Goal: Information Seeking & Learning: Find specific fact

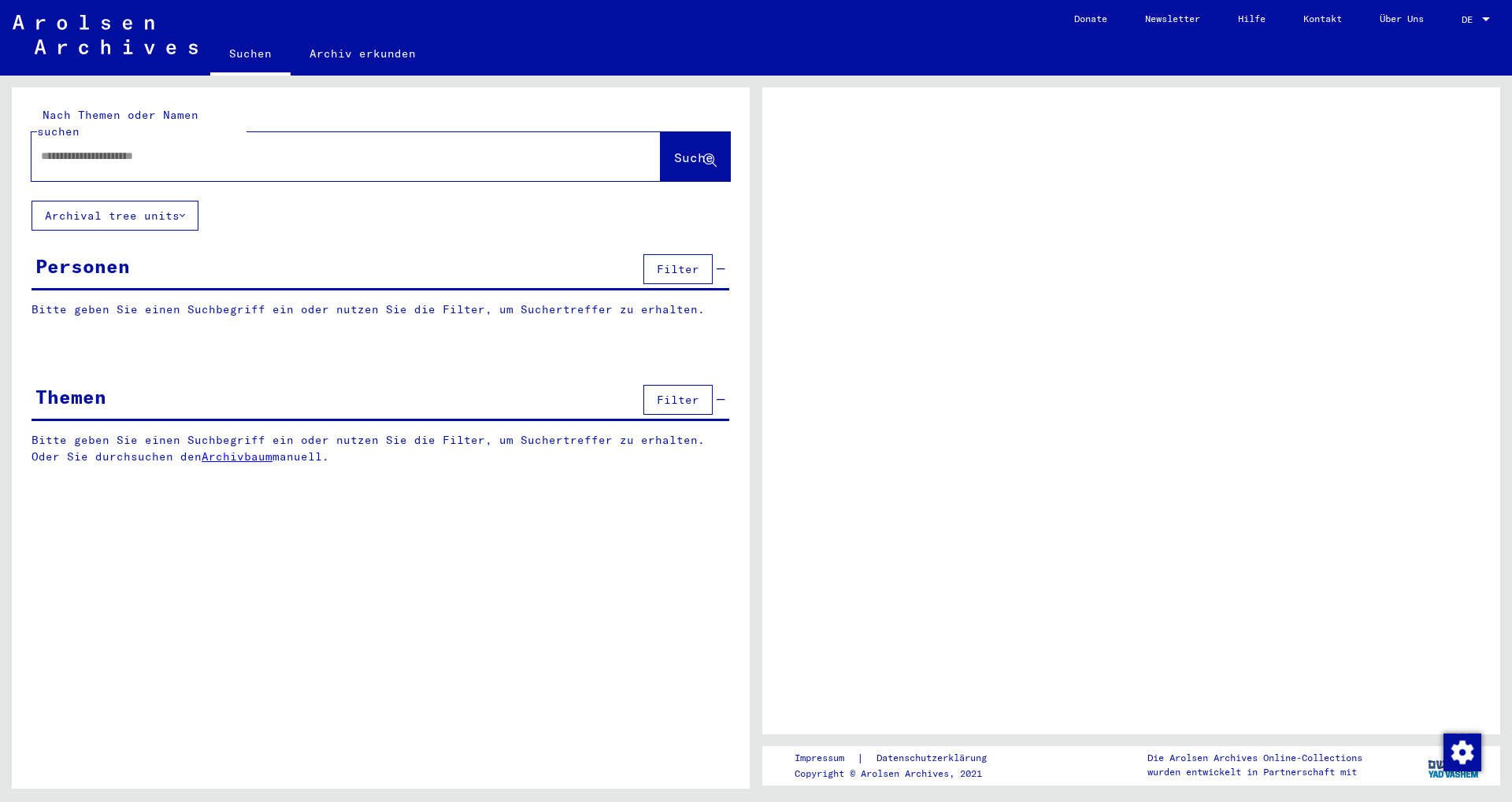
click at [142, 148] on input "text" at bounding box center [332, 156] width 582 height 17
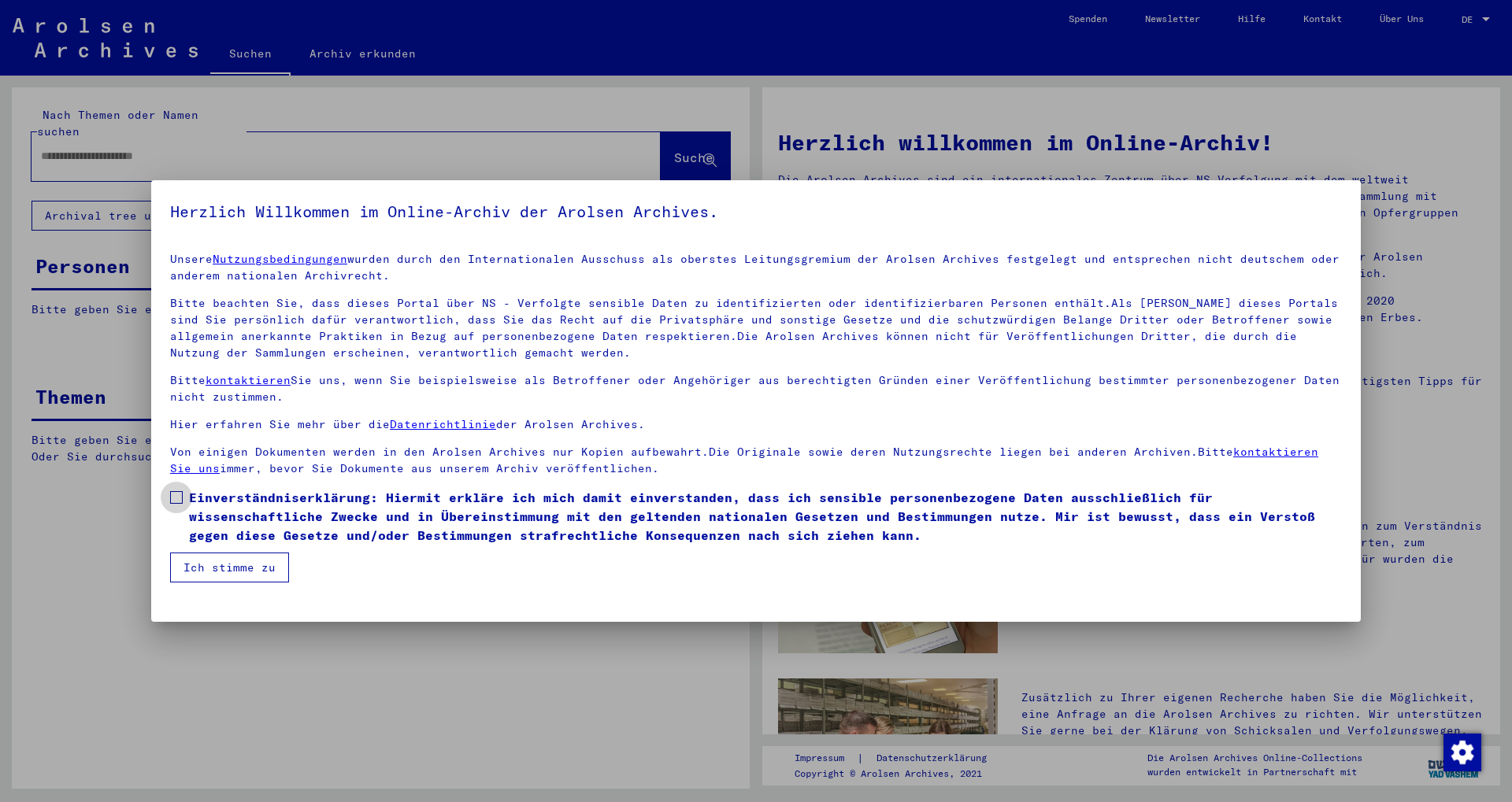
click at [177, 496] on span at bounding box center [176, 497] width 13 height 13
click at [223, 569] on button "Ich stimme zu" at bounding box center [229, 568] width 119 height 30
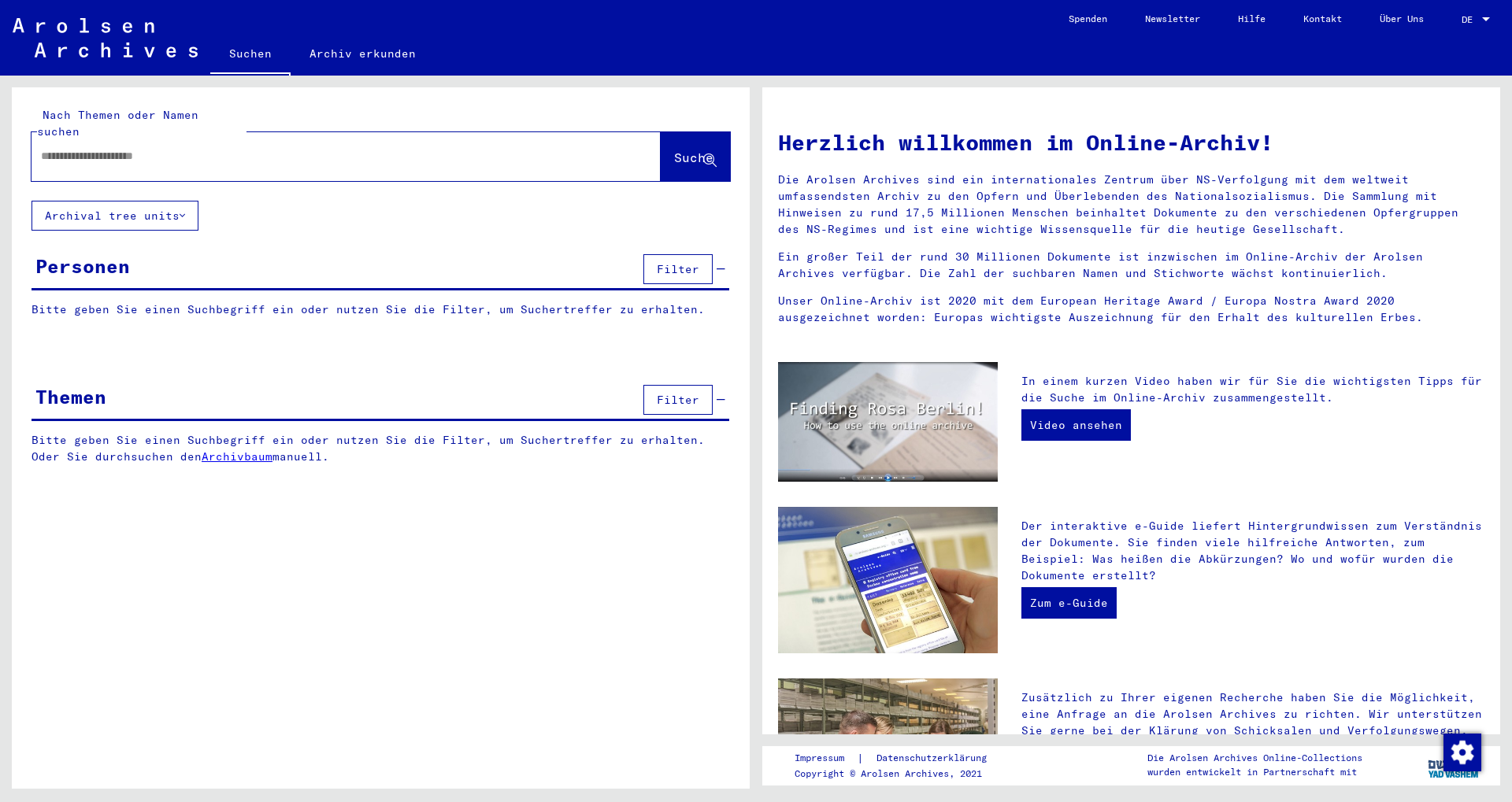
click at [101, 148] on input "text" at bounding box center [327, 156] width 572 height 17
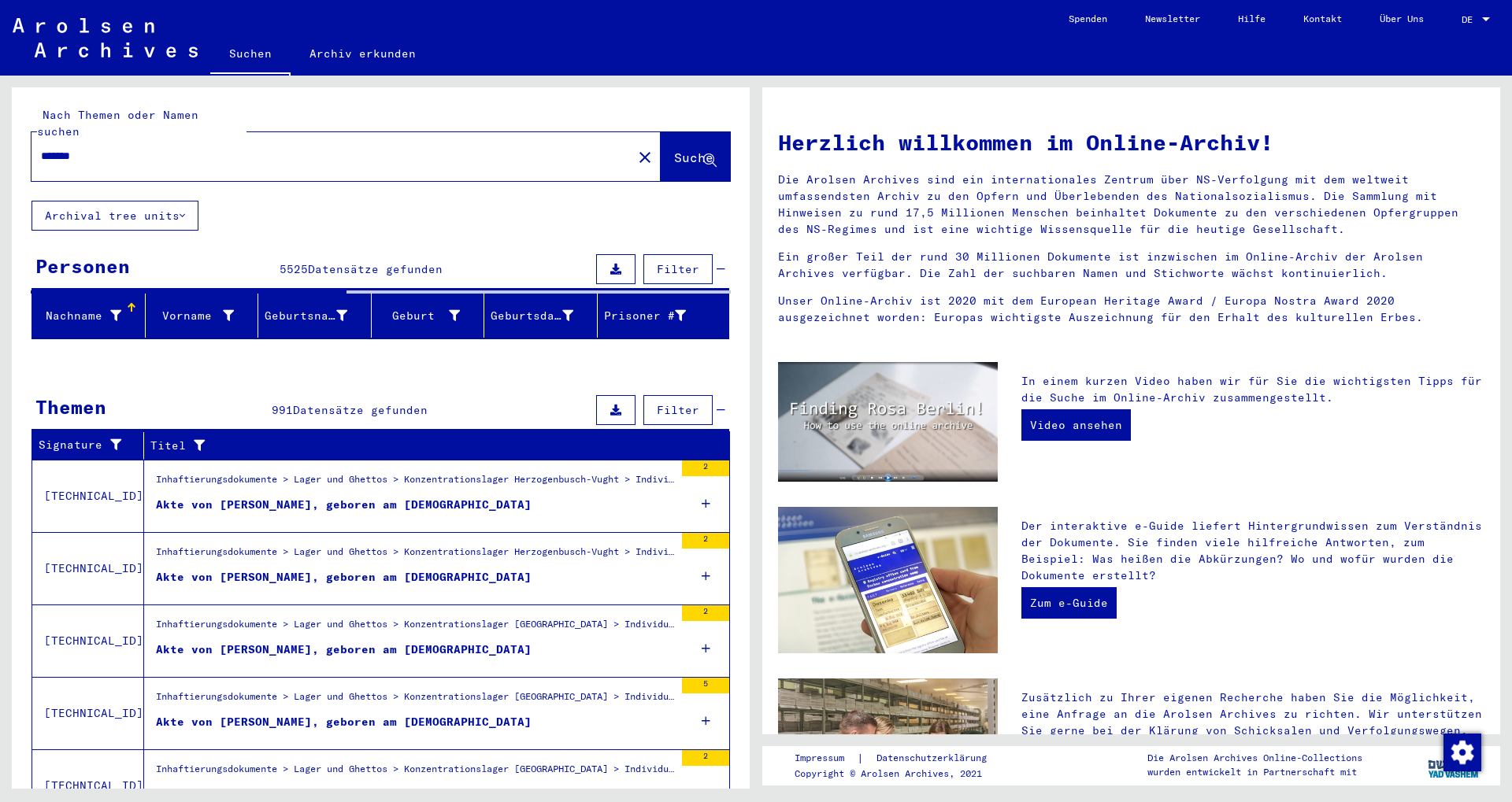
click at [39, 140] on div "*******" at bounding box center [323, 156] width 582 height 35
click at [42, 148] on input "*******" at bounding box center [327, 156] width 572 height 17
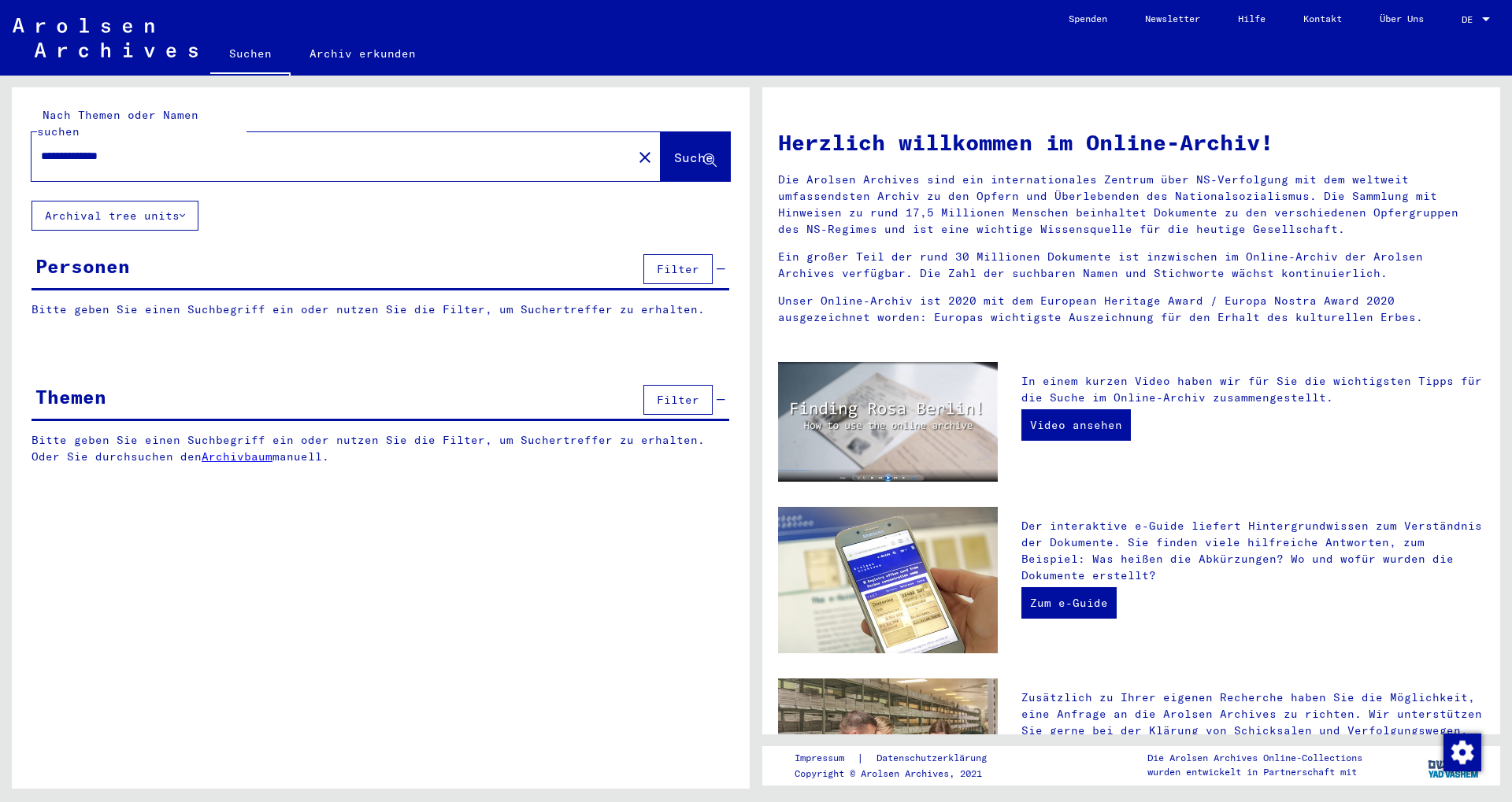
click at [683, 133] on button "Suche" at bounding box center [695, 156] width 69 height 49
click at [674, 150] on span "Suche" at bounding box center [694, 157] width 39 height 16
drag, startPoint x: 86, startPoint y: 140, endPoint x: 0, endPoint y: 140, distance: 86.0
click at [41, 148] on input "**********" at bounding box center [327, 156] width 572 height 17
click at [674, 150] on span "Suche" at bounding box center [694, 157] width 39 height 16
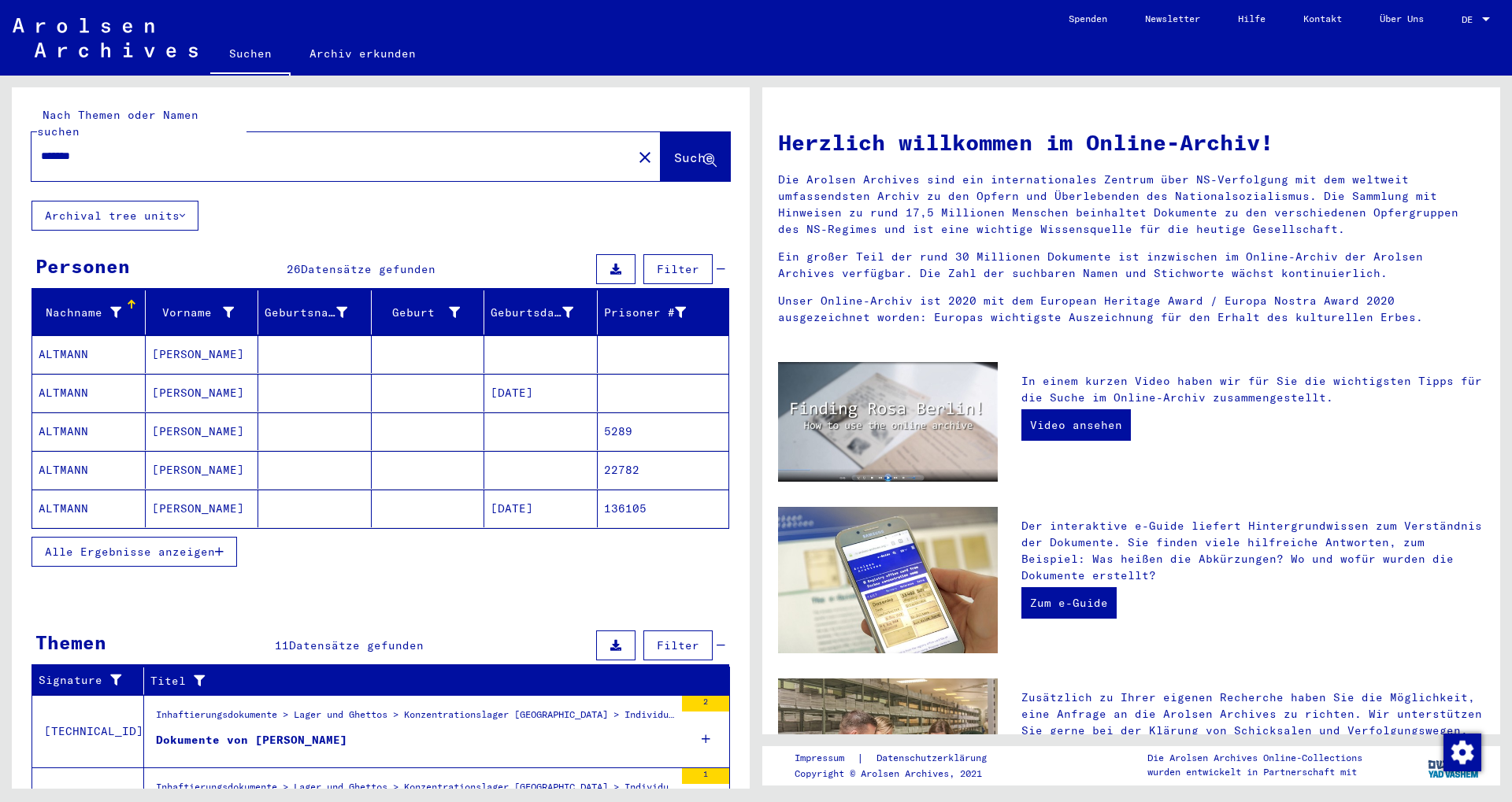
click at [523, 378] on mat-cell "[DATE]" at bounding box center [541, 392] width 114 height 38
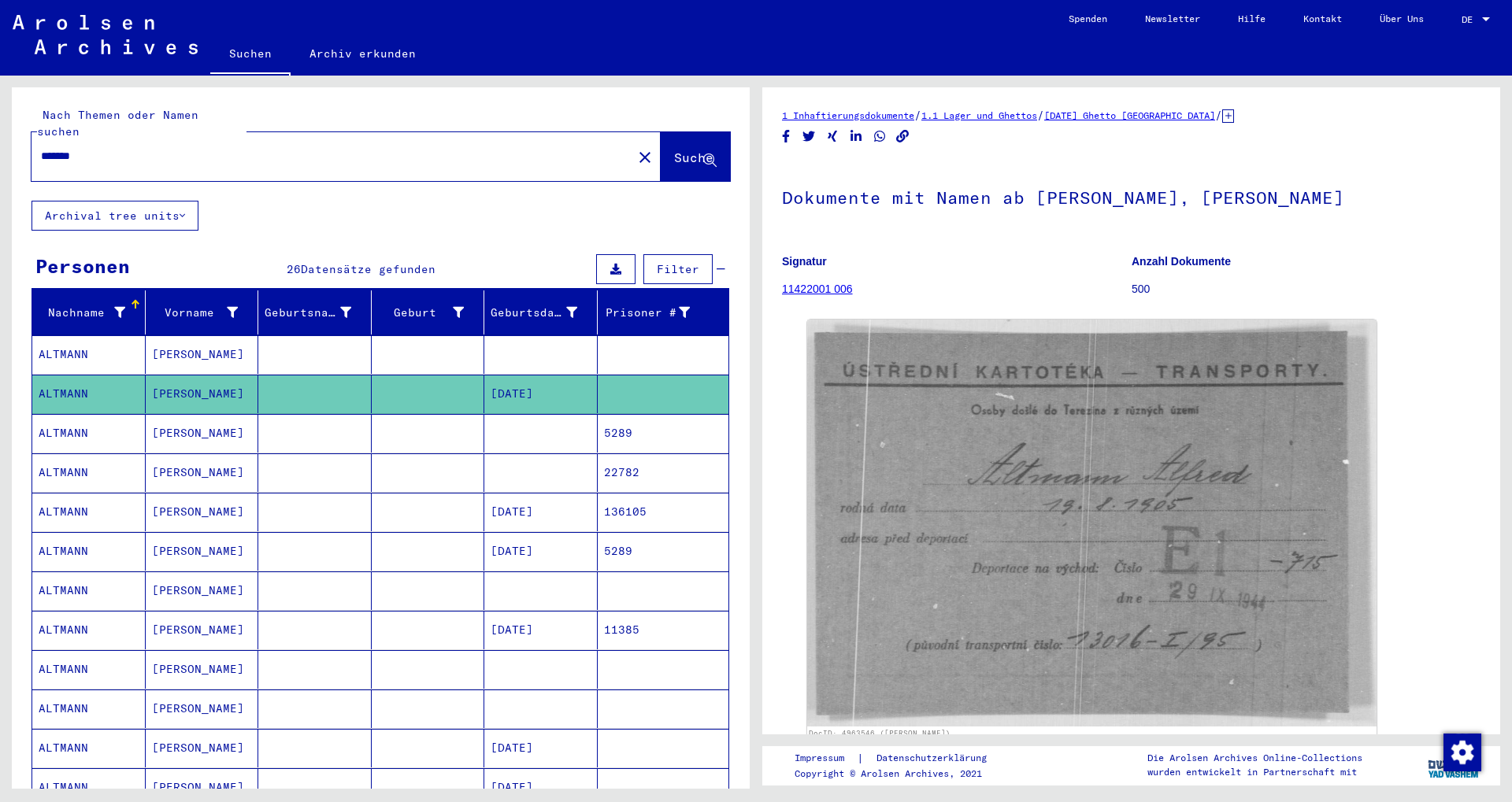
click at [526, 414] on mat-cell at bounding box center [541, 433] width 114 height 38
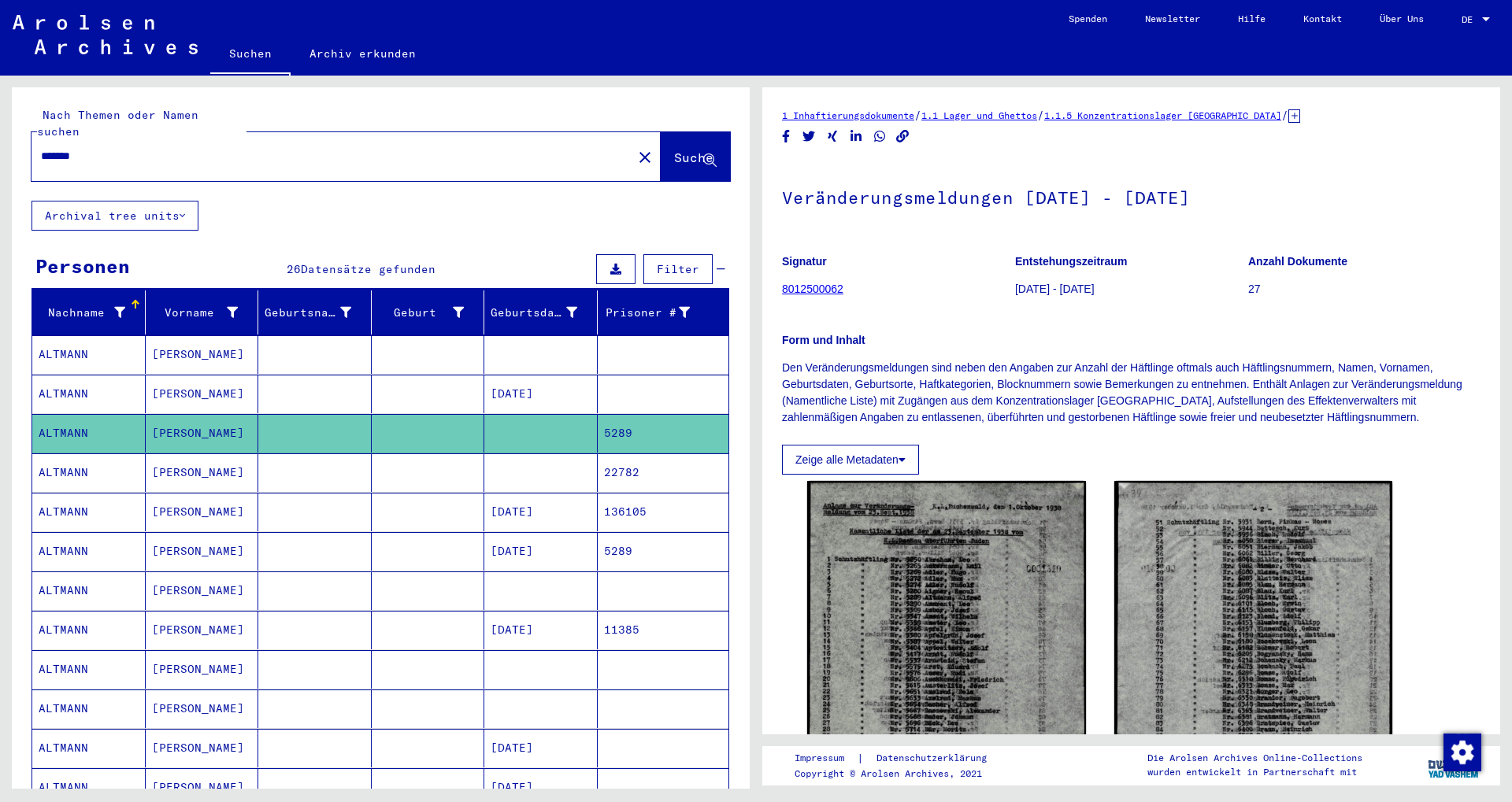
click at [526, 457] on mat-cell at bounding box center [541, 473] width 114 height 38
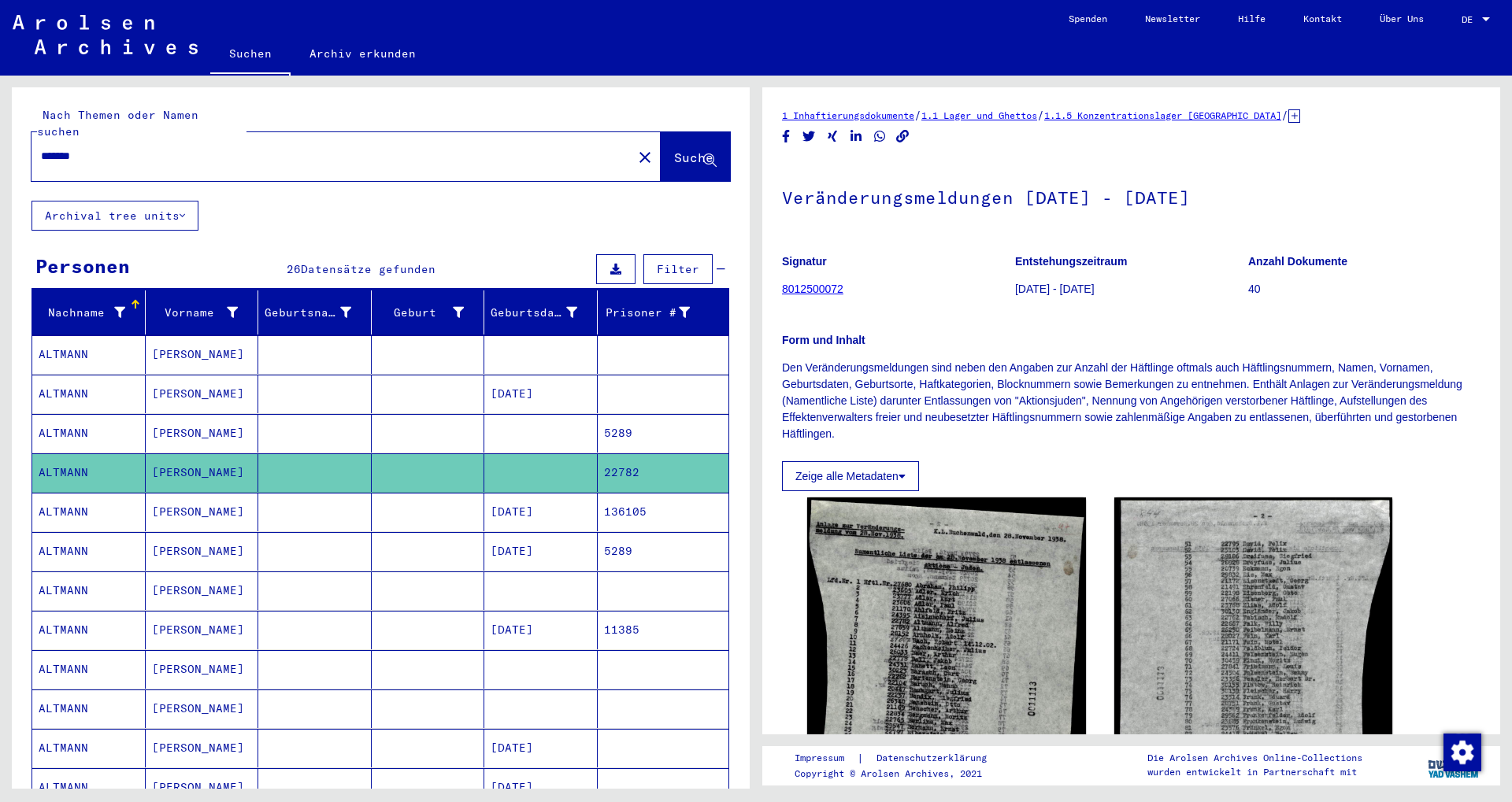
click at [520, 497] on mat-cell "[DATE]" at bounding box center [541, 512] width 114 height 38
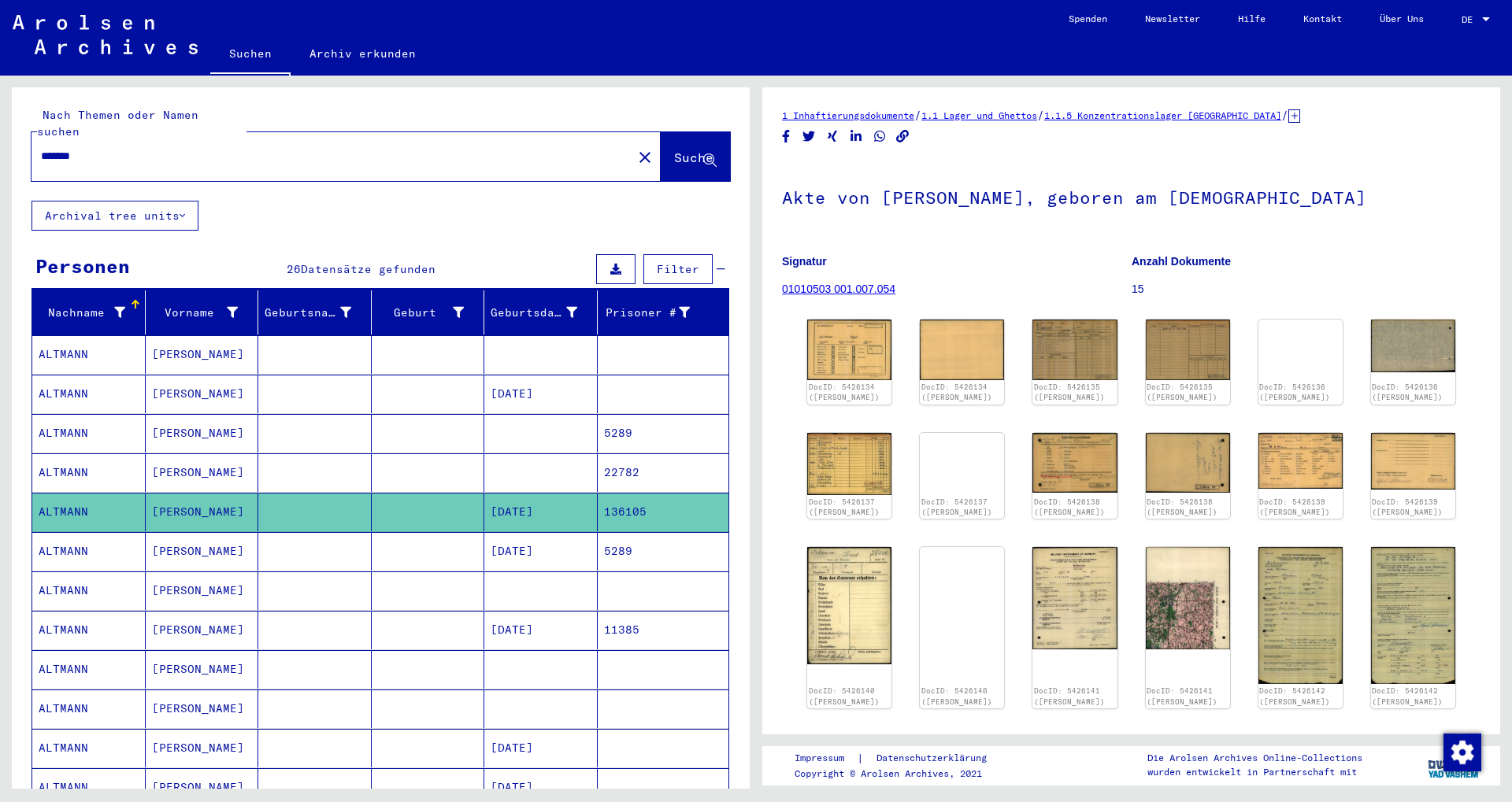
scroll to position [85, 0]
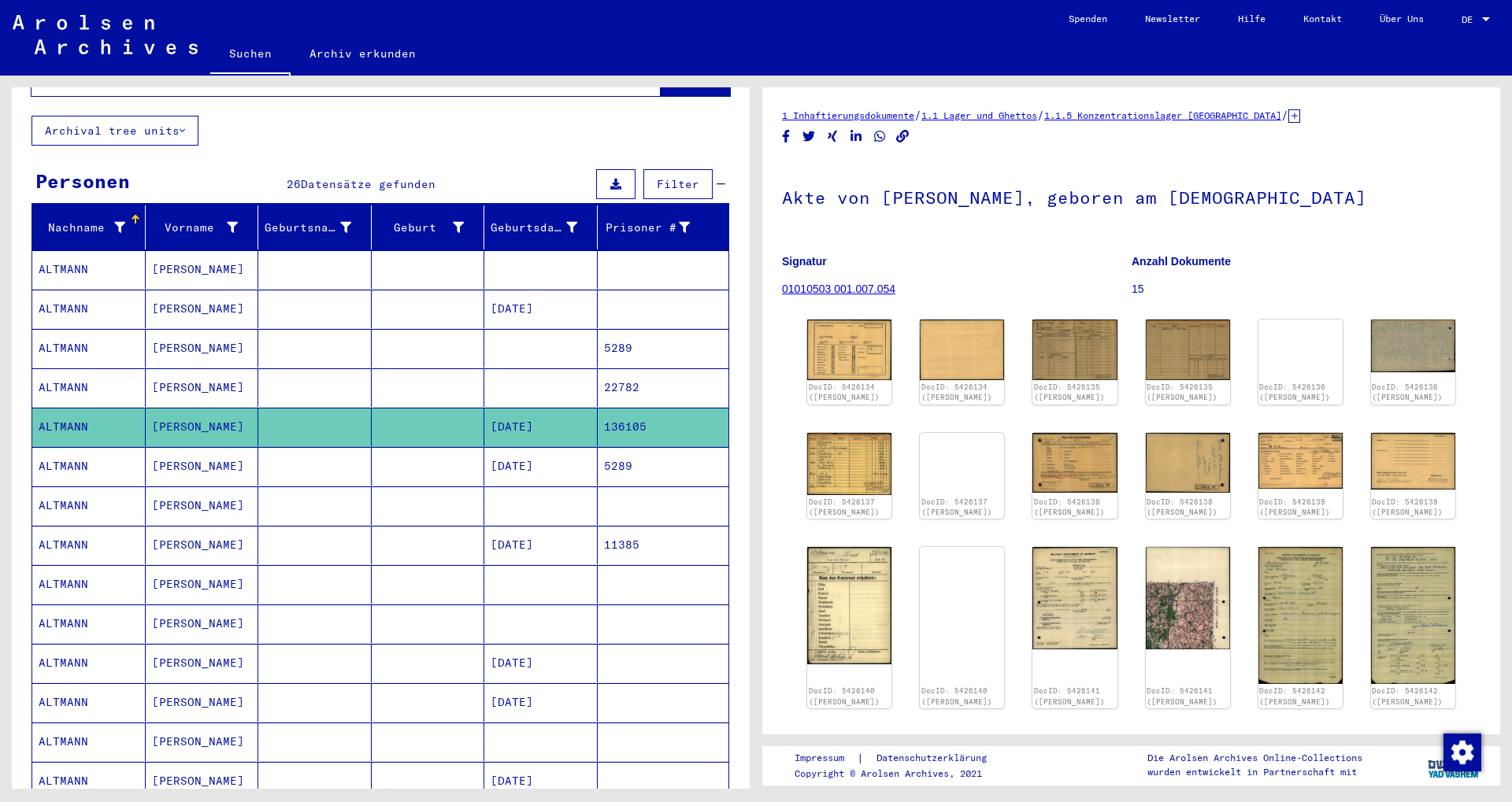
click at [533, 447] on mat-cell "[DATE]" at bounding box center [541, 467] width 114 height 38
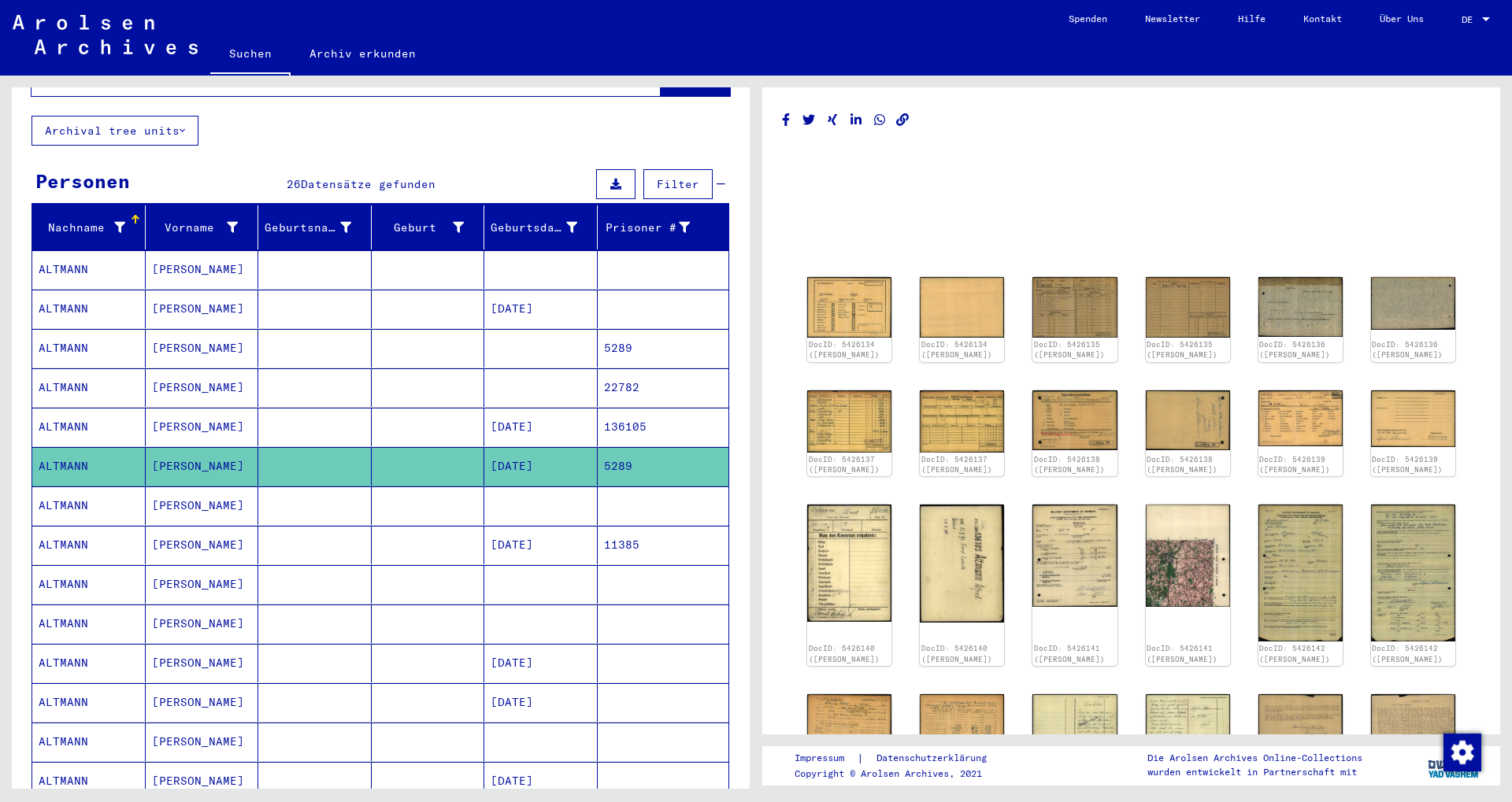
click at [531, 414] on mat-cell "[DATE]" at bounding box center [541, 427] width 114 height 38
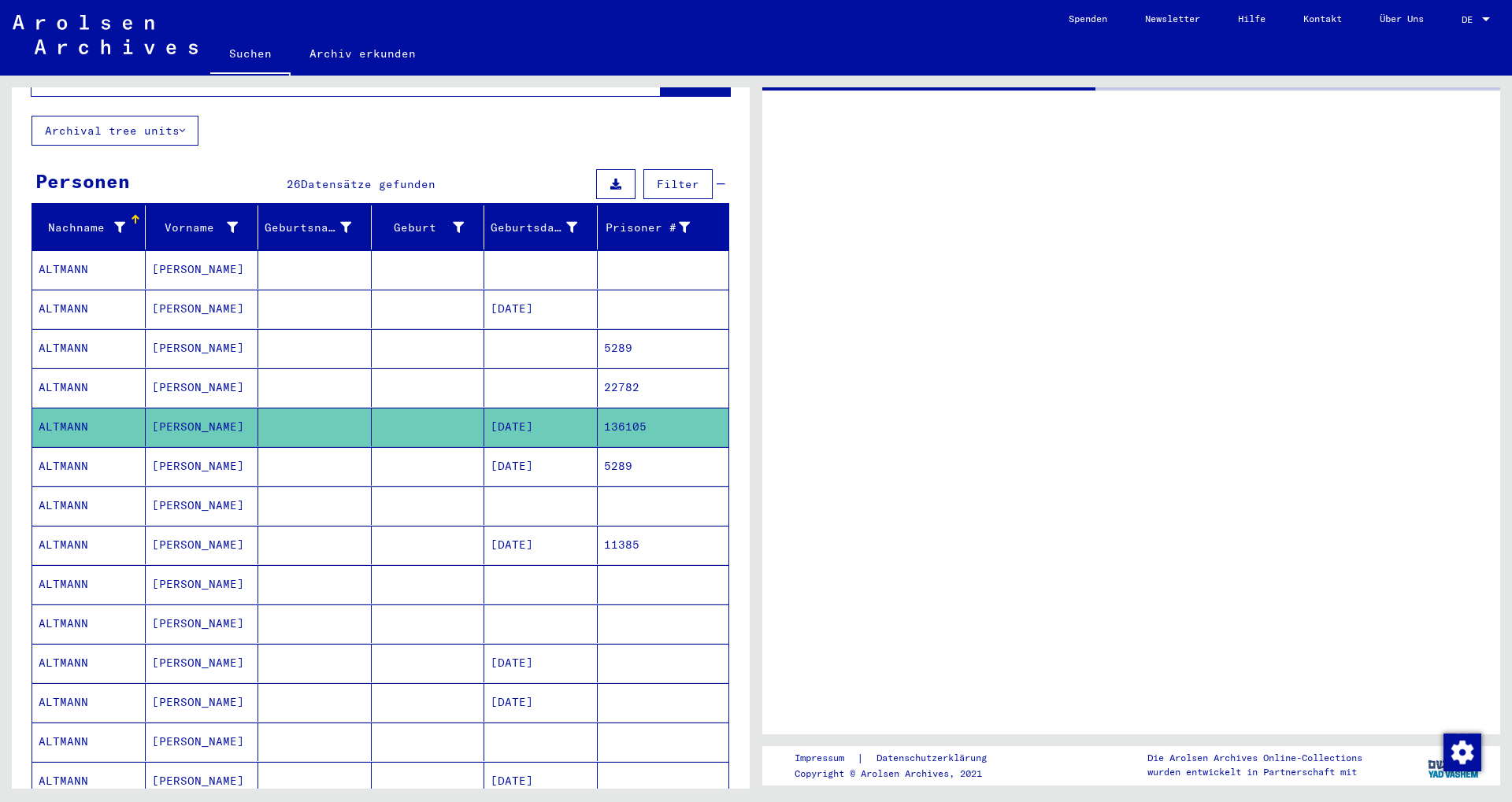
scroll to position [170, 0]
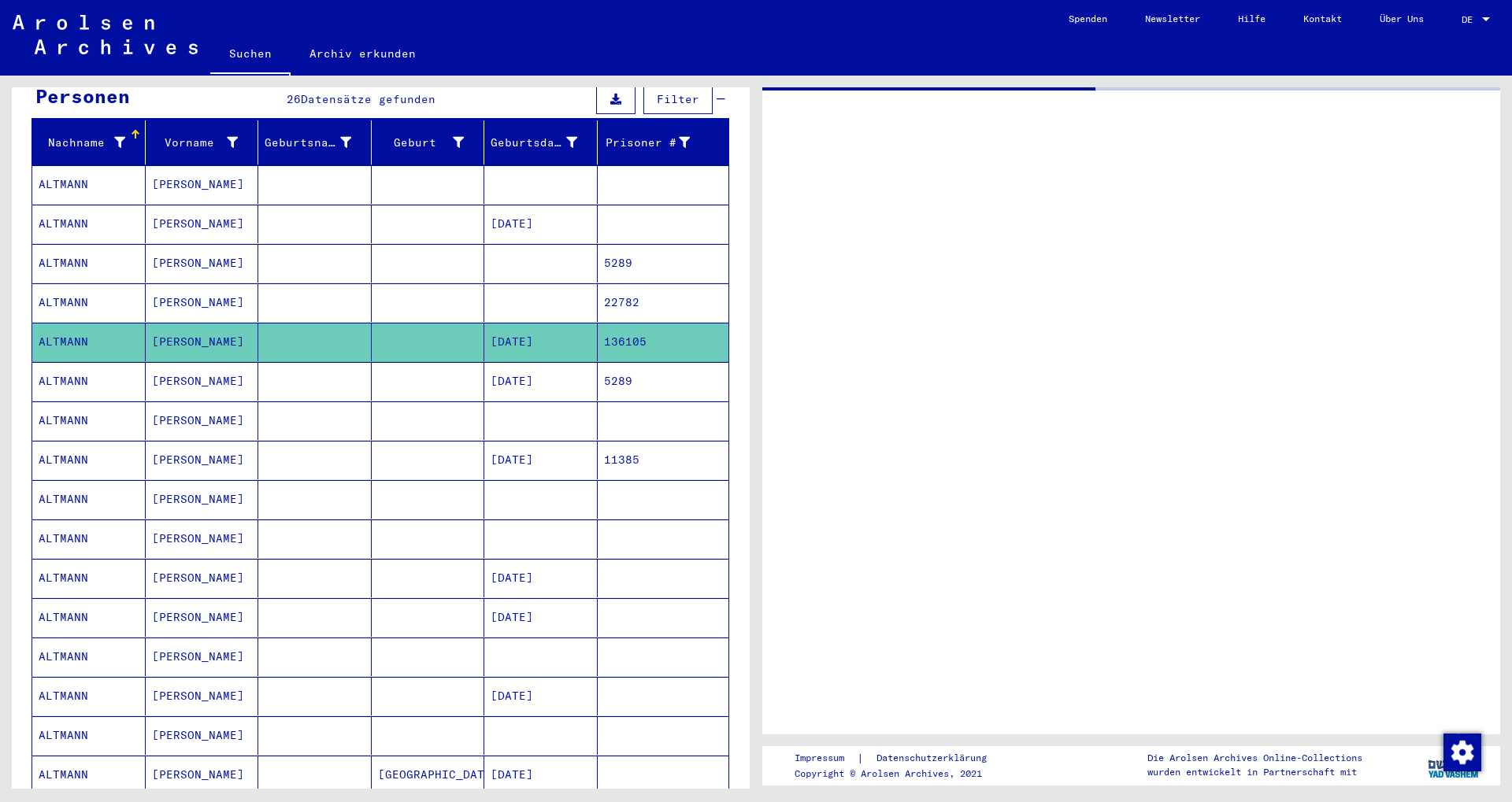
click at [530, 441] on mat-cell "[DATE]" at bounding box center [541, 460] width 114 height 38
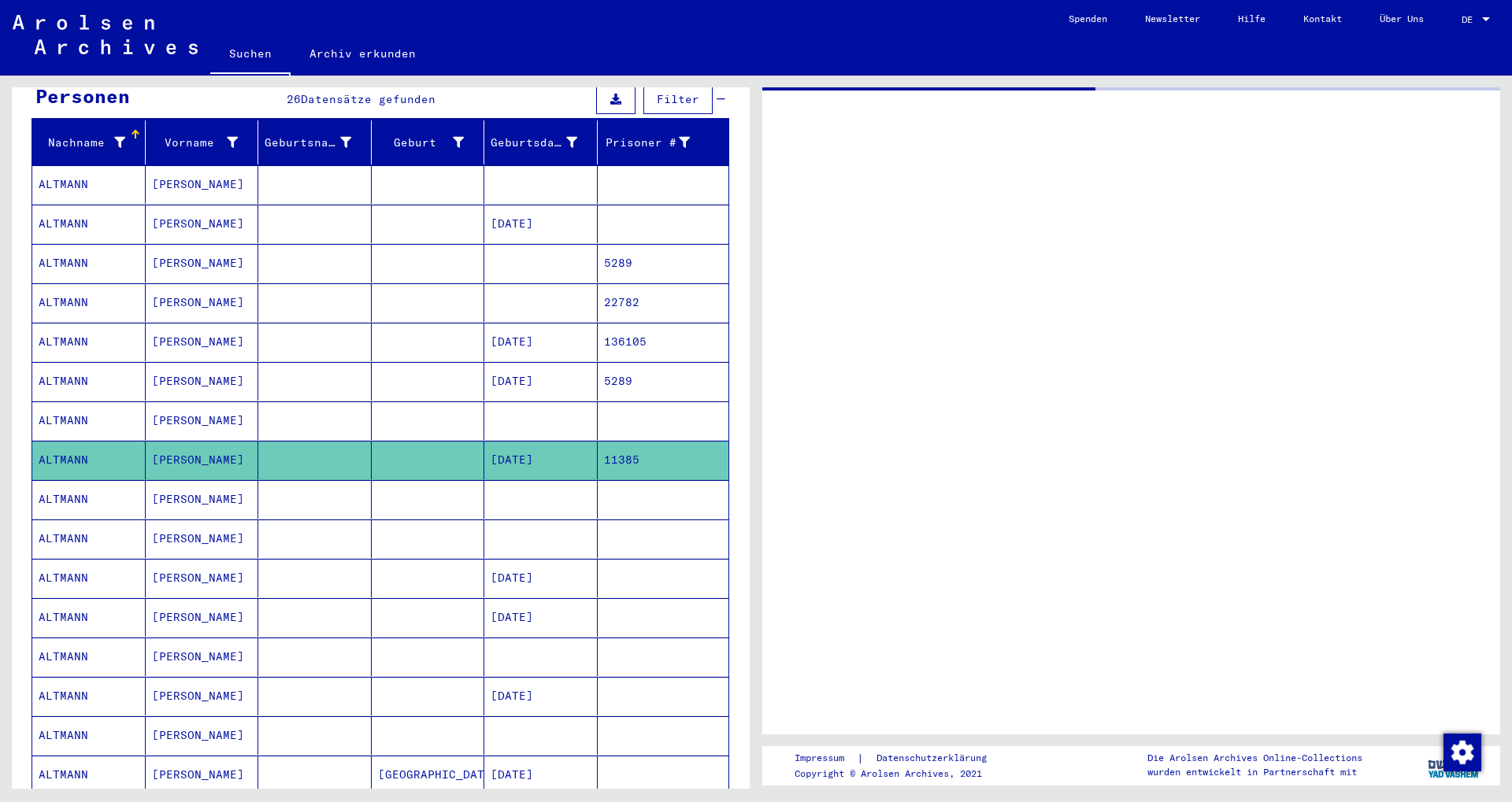
click at [516, 211] on mat-cell "[DATE]" at bounding box center [541, 224] width 114 height 38
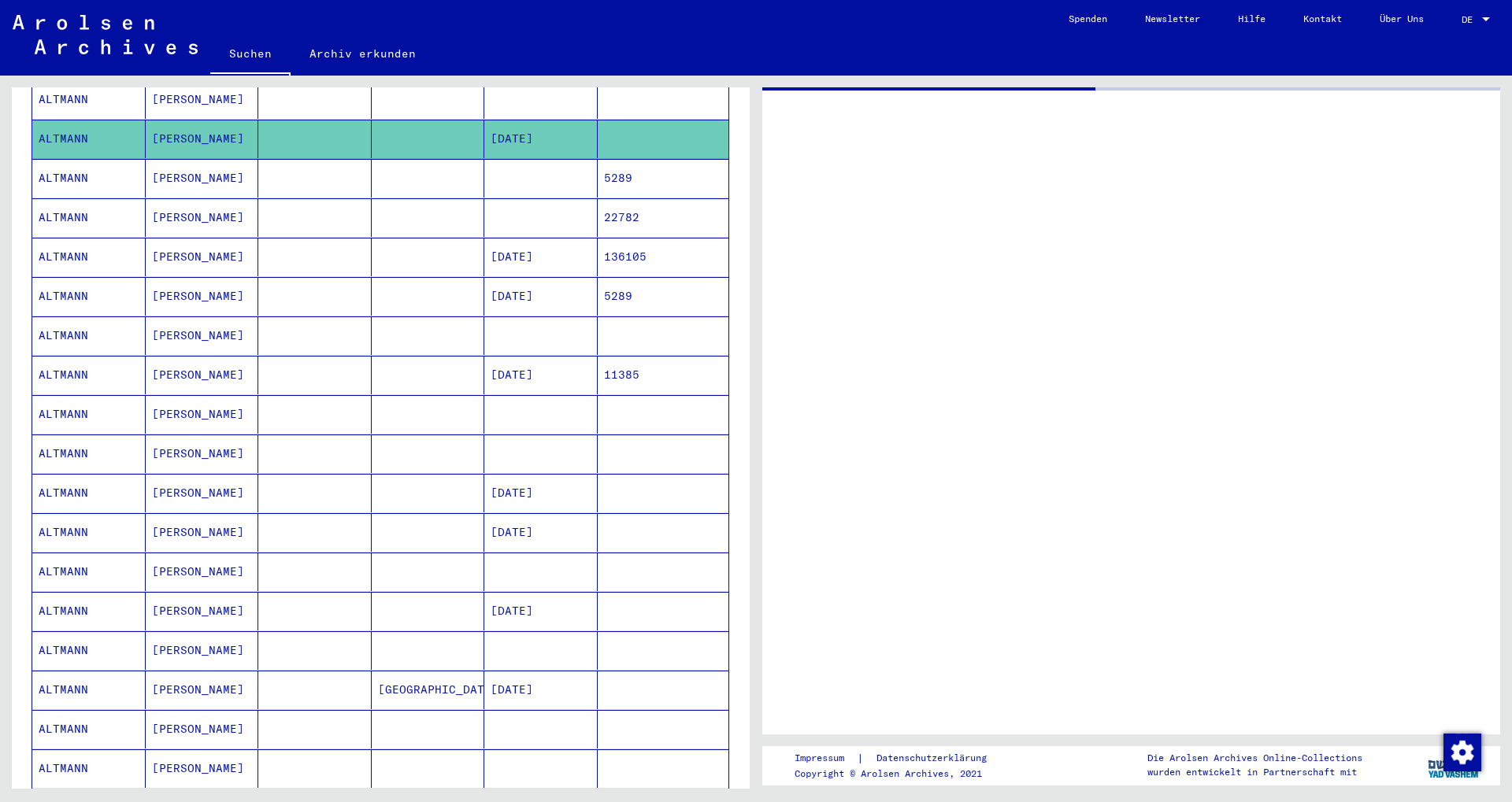
scroll to position [170, 0]
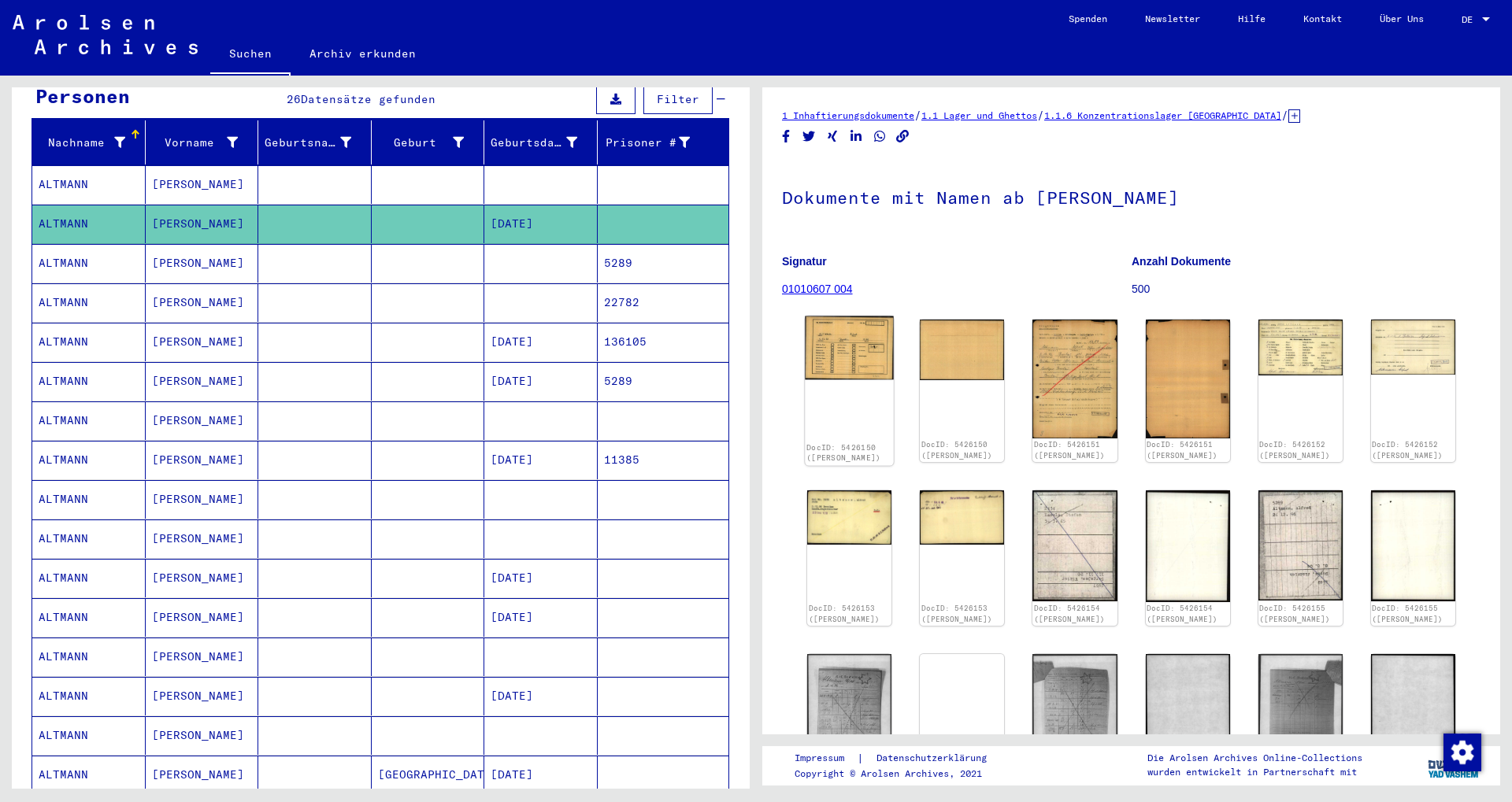
click at [863, 353] on img at bounding box center [849, 347] width 89 height 63
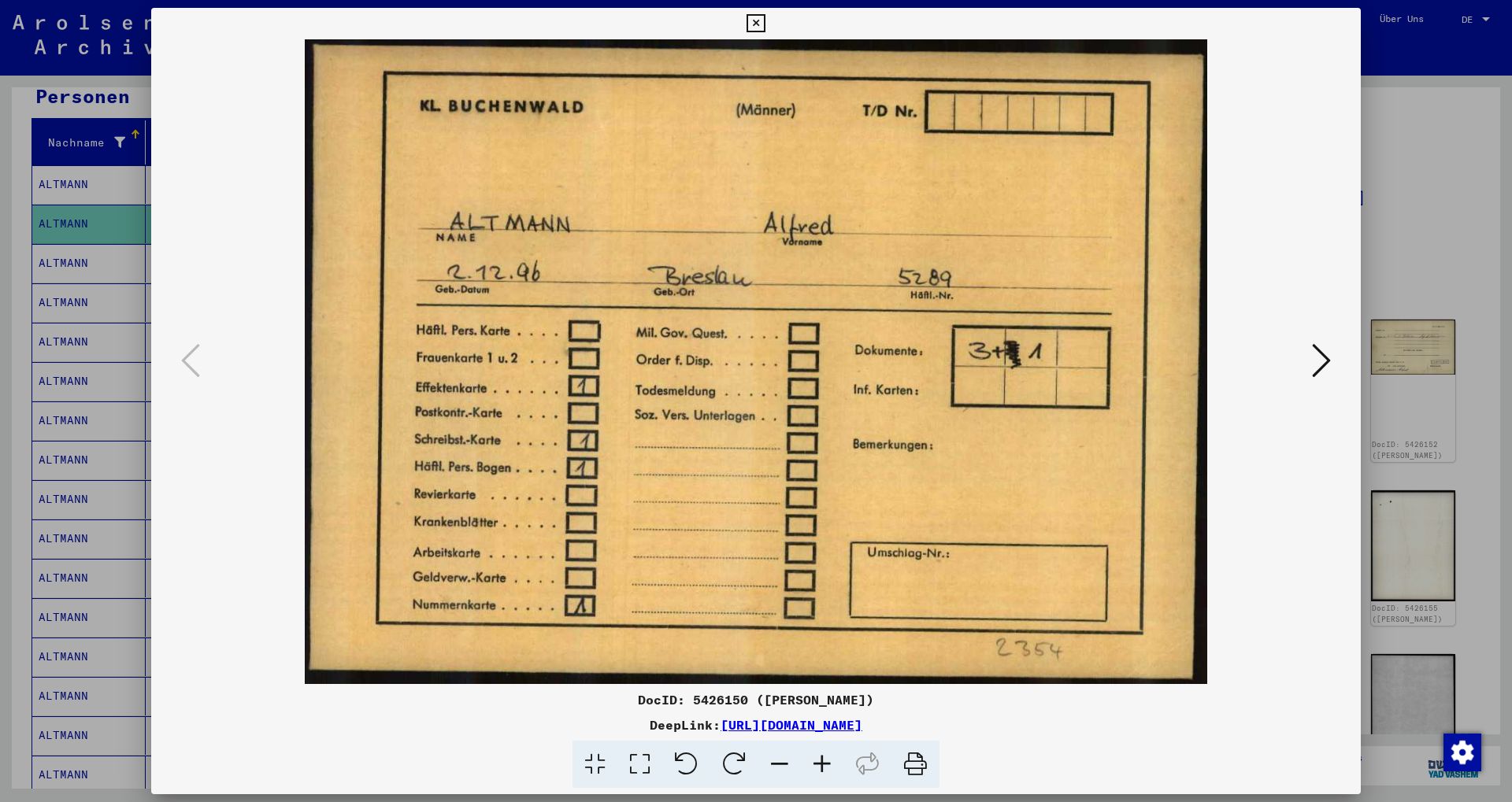
click at [765, 27] on icon at bounding box center [756, 23] width 18 height 19
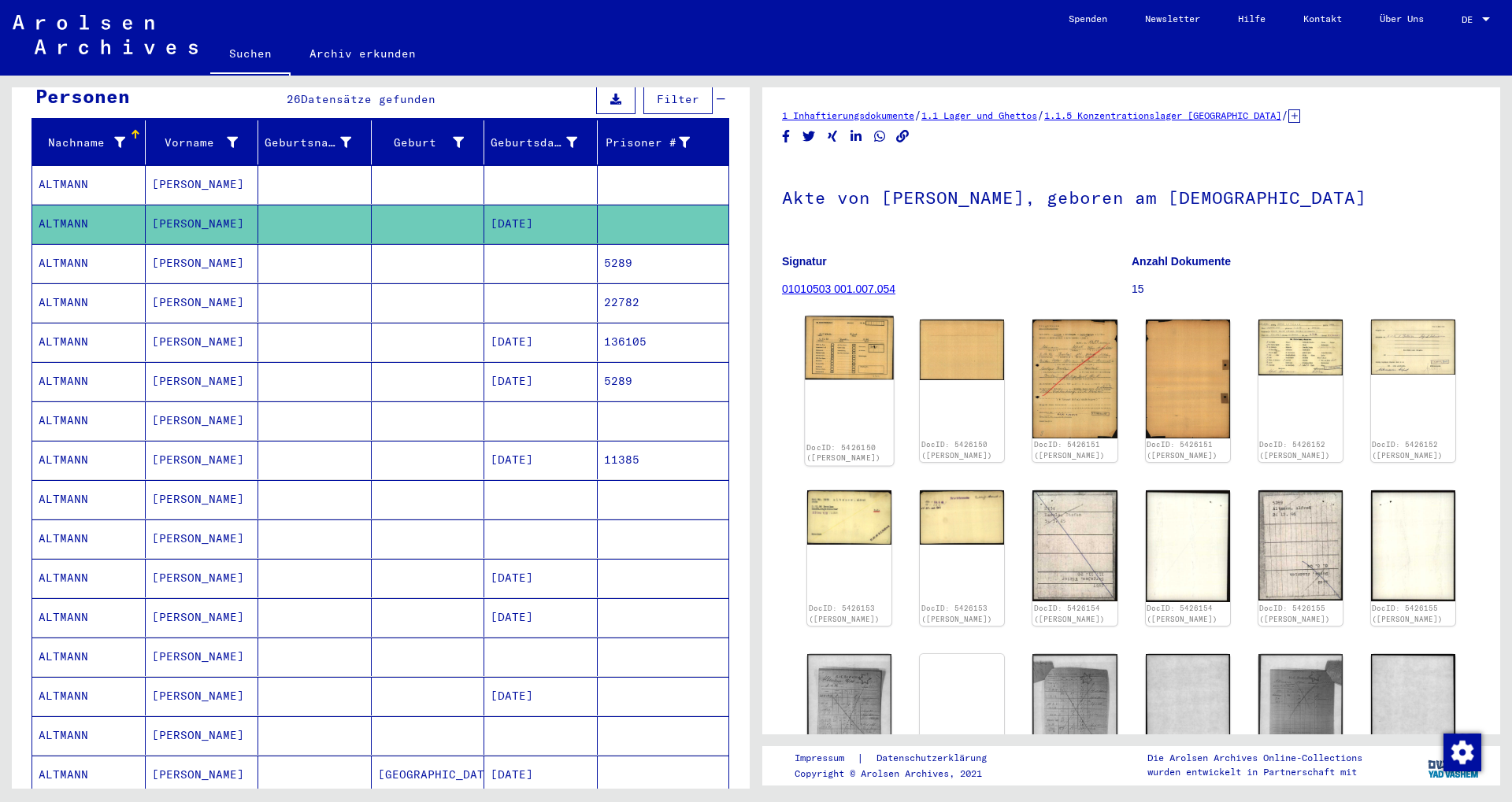
click at [843, 337] on img at bounding box center [849, 347] width 89 height 63
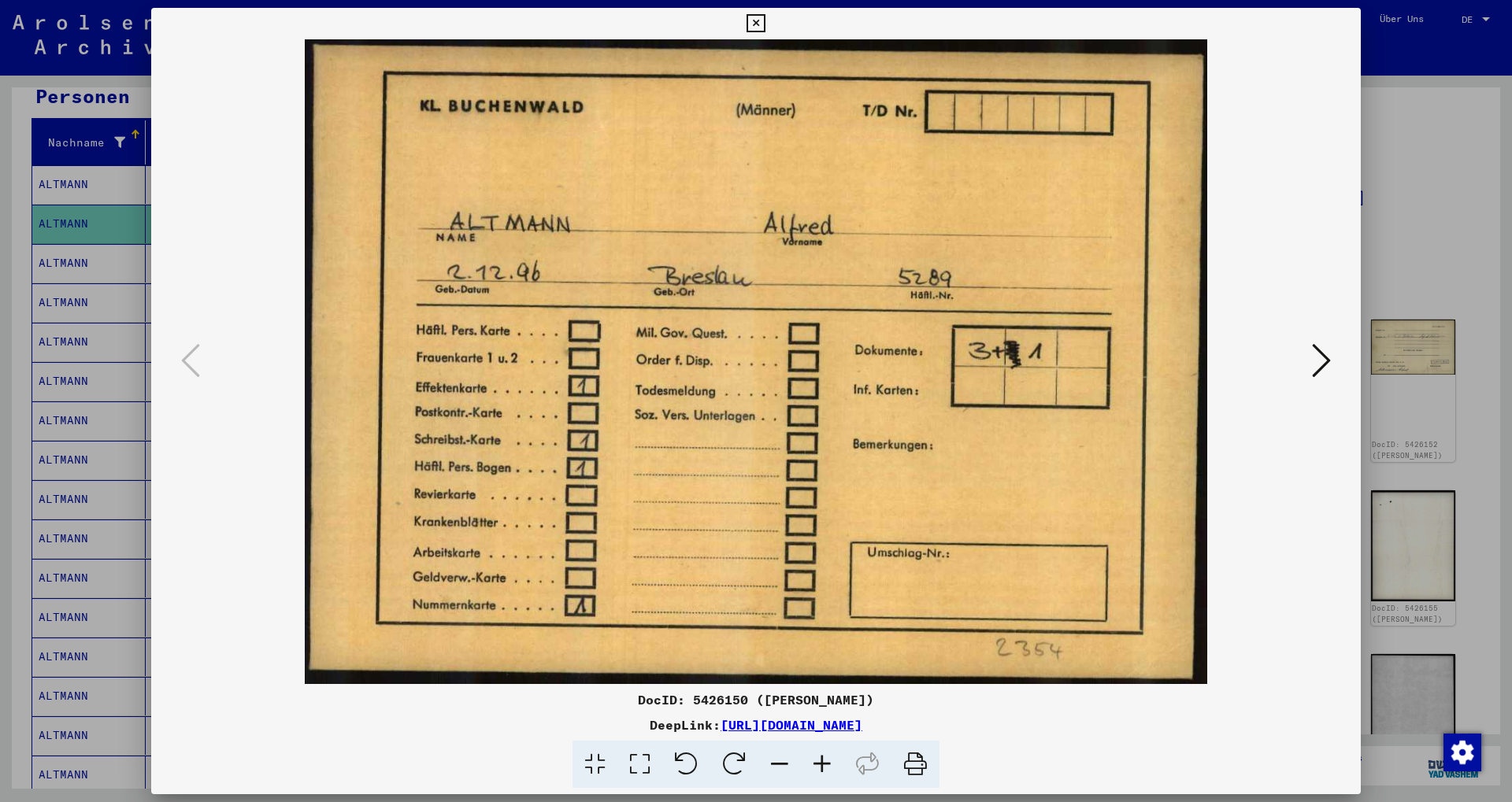
click at [765, 25] on icon at bounding box center [756, 23] width 18 height 19
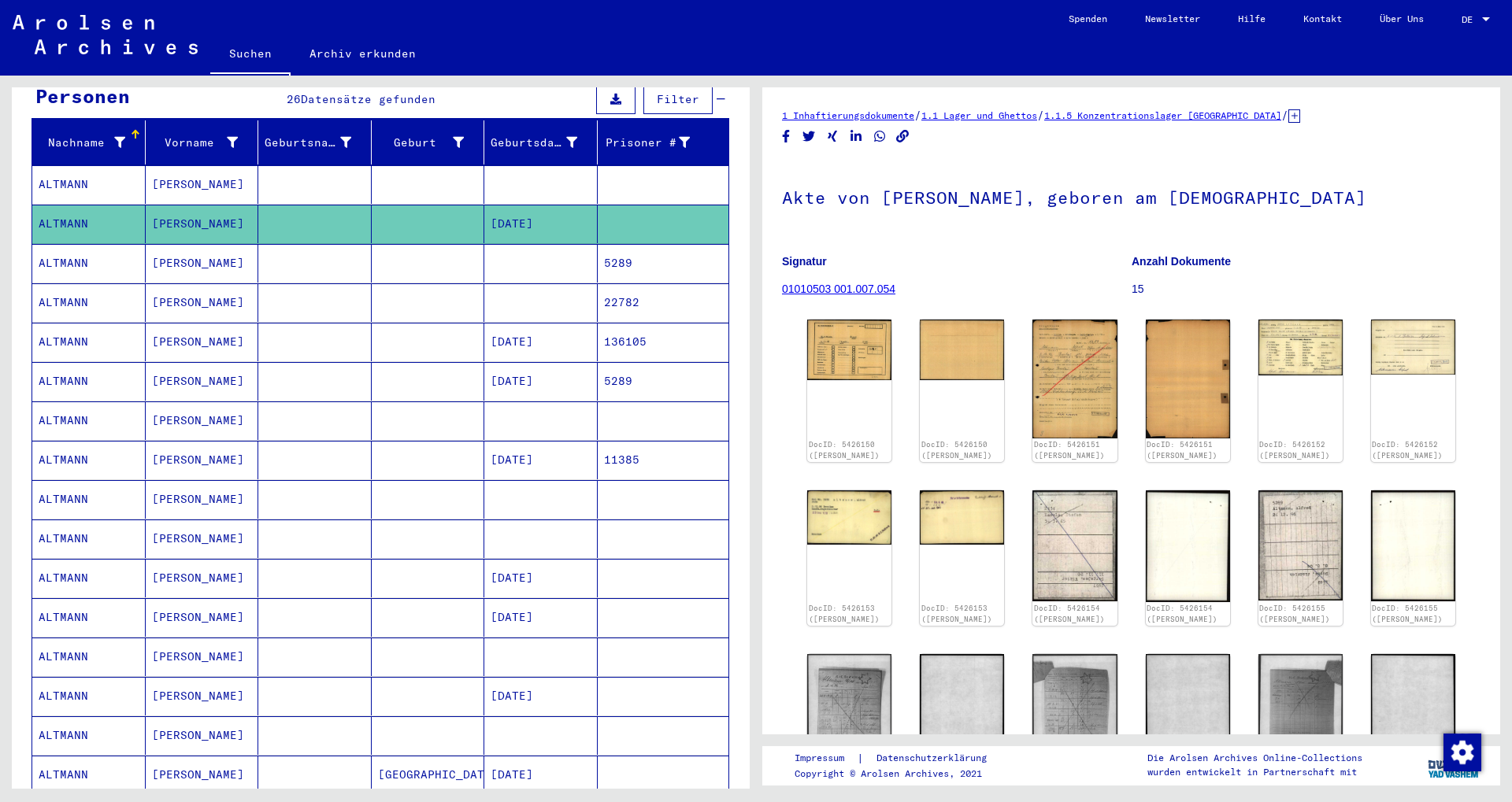
click at [639, 250] on mat-cell "5289" at bounding box center [663, 263] width 131 height 38
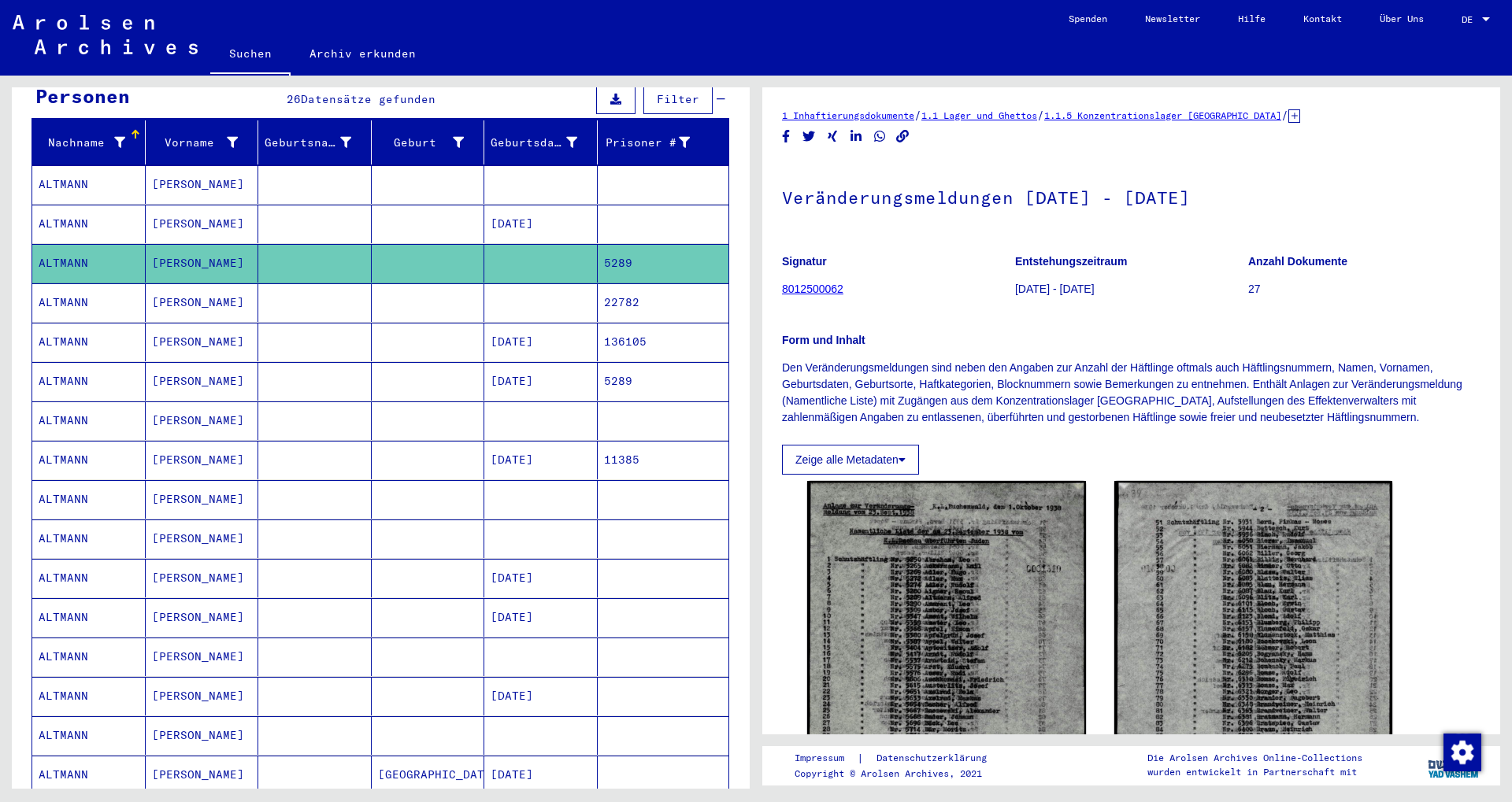
click at [547, 205] on mat-cell "[DATE]" at bounding box center [541, 224] width 114 height 38
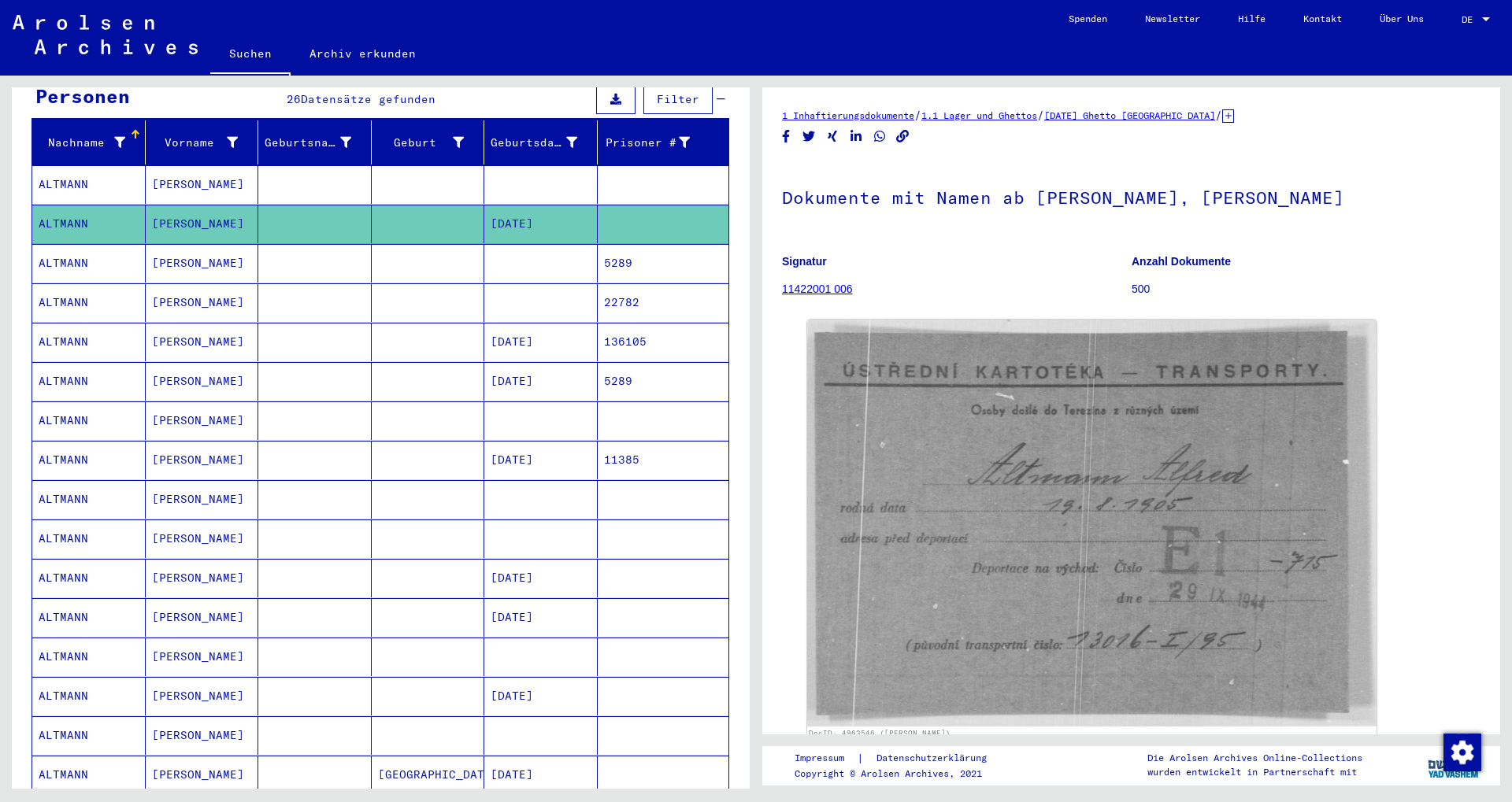
click at [631, 166] on mat-cell at bounding box center [663, 185] width 131 height 38
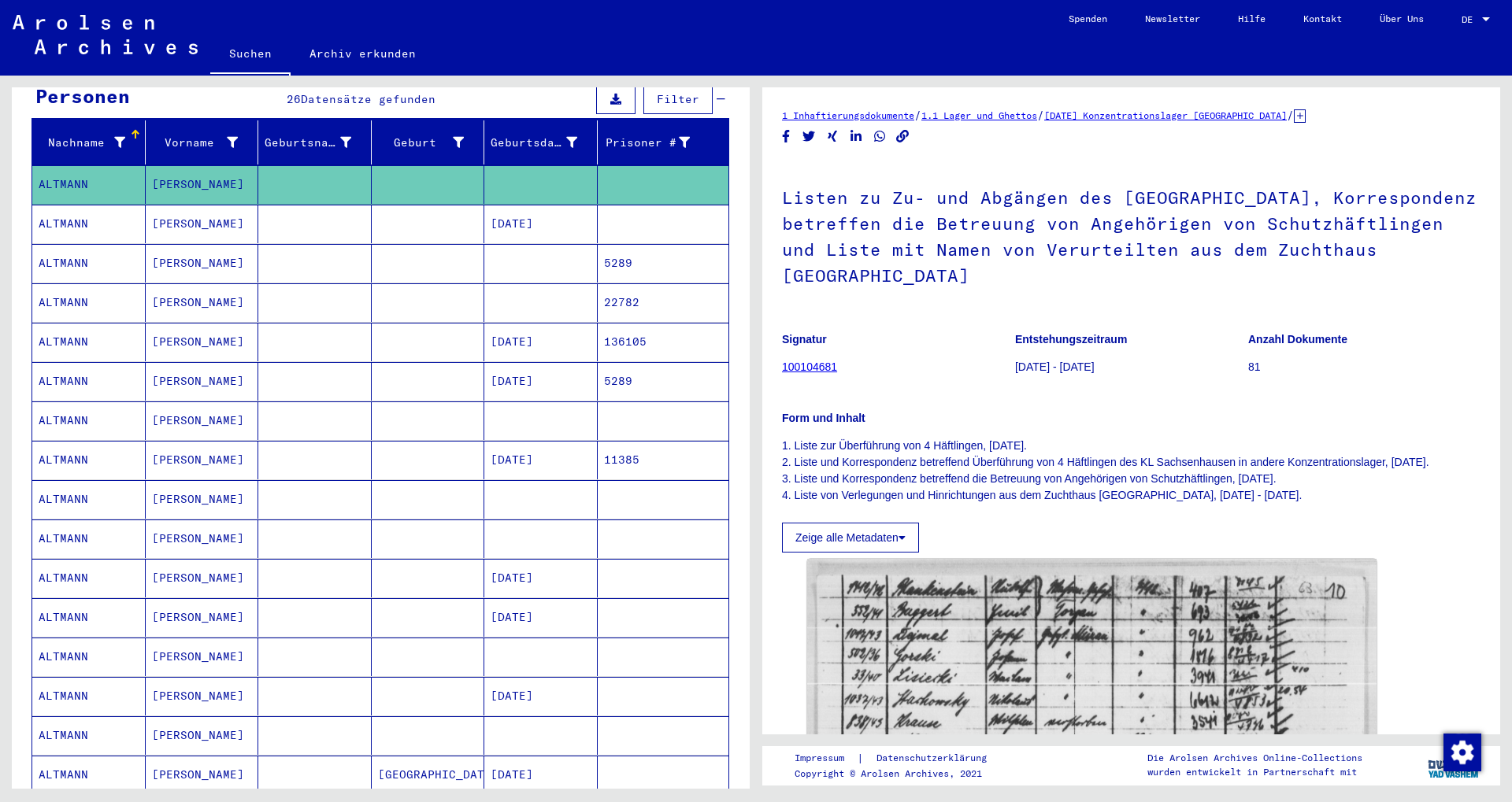
click at [537, 214] on mat-cell "[DATE]" at bounding box center [541, 224] width 114 height 38
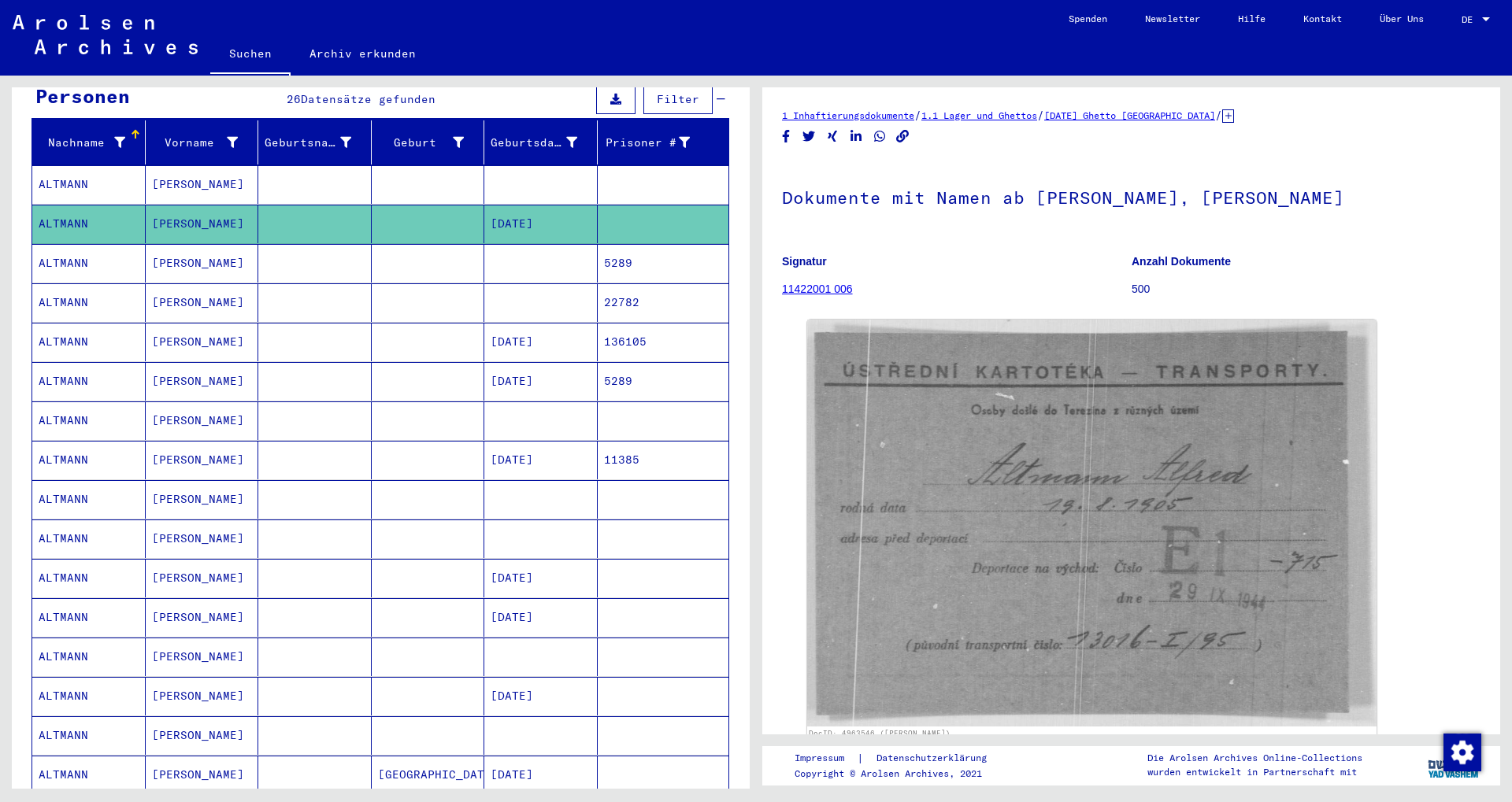
click at [646, 251] on mat-cell "5289" at bounding box center [663, 263] width 131 height 38
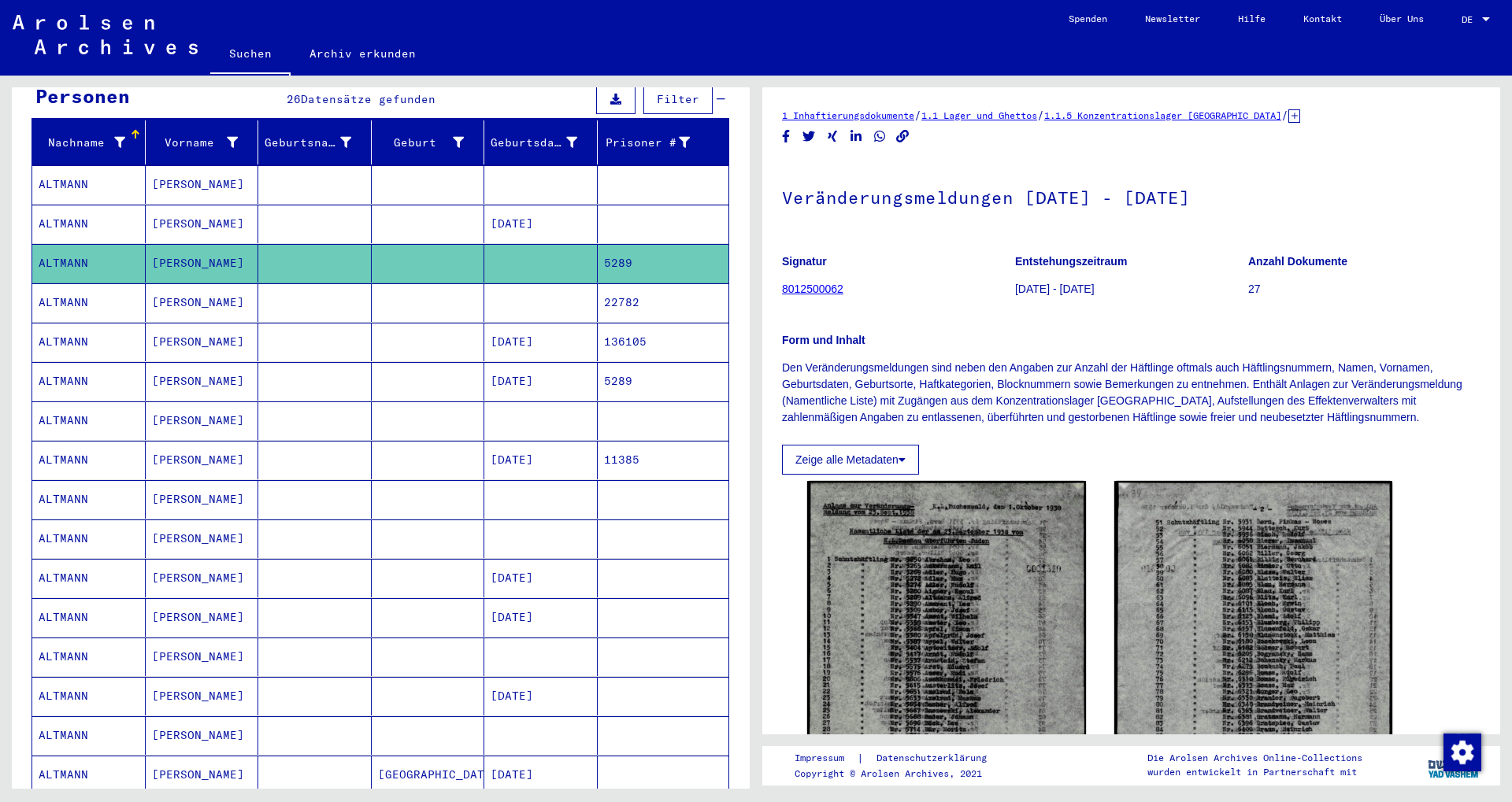
click at [623, 285] on mat-cell "22782" at bounding box center [663, 303] width 131 height 38
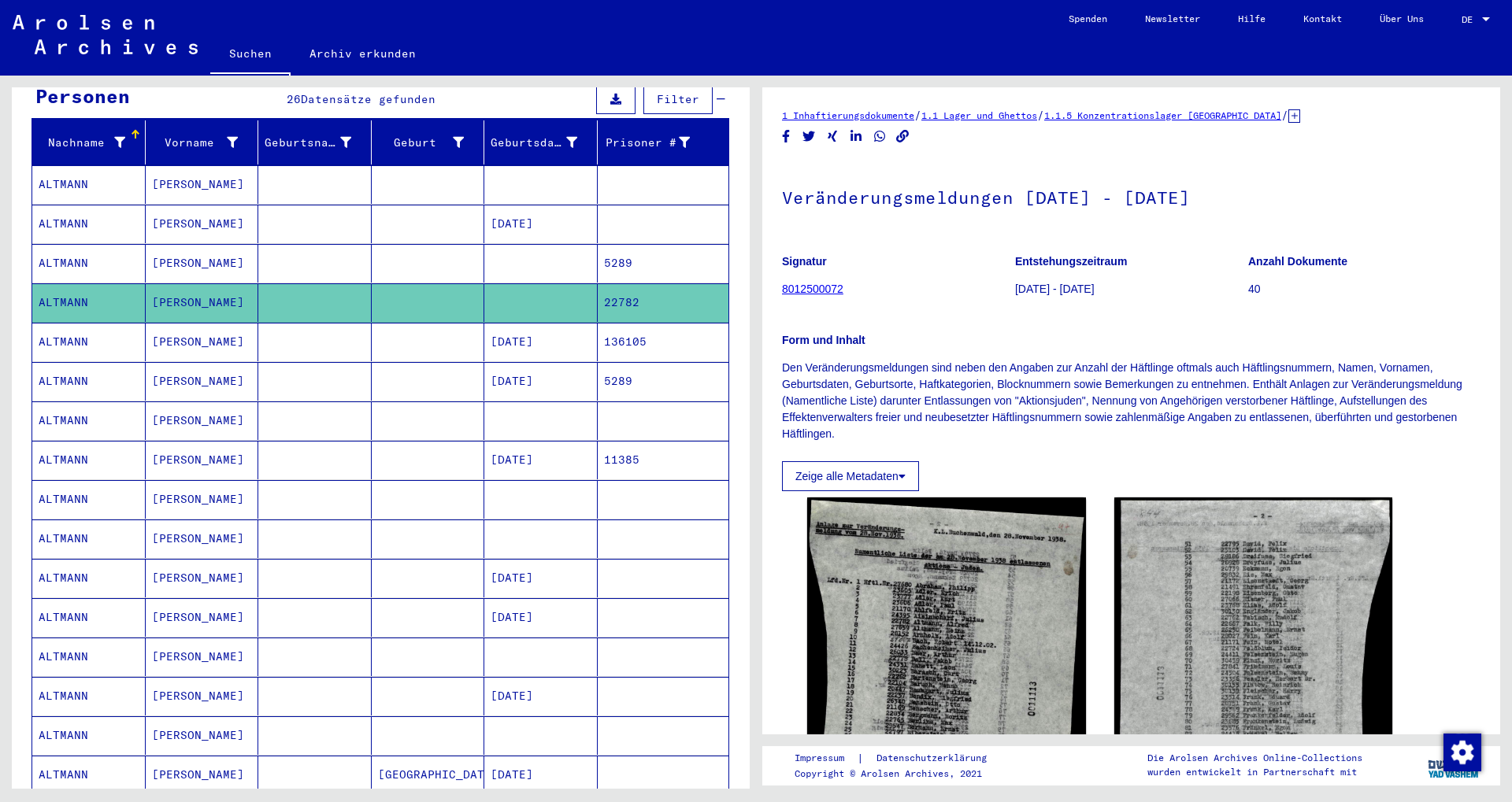
click at [611, 323] on mat-cell "136105" at bounding box center [663, 342] width 131 height 38
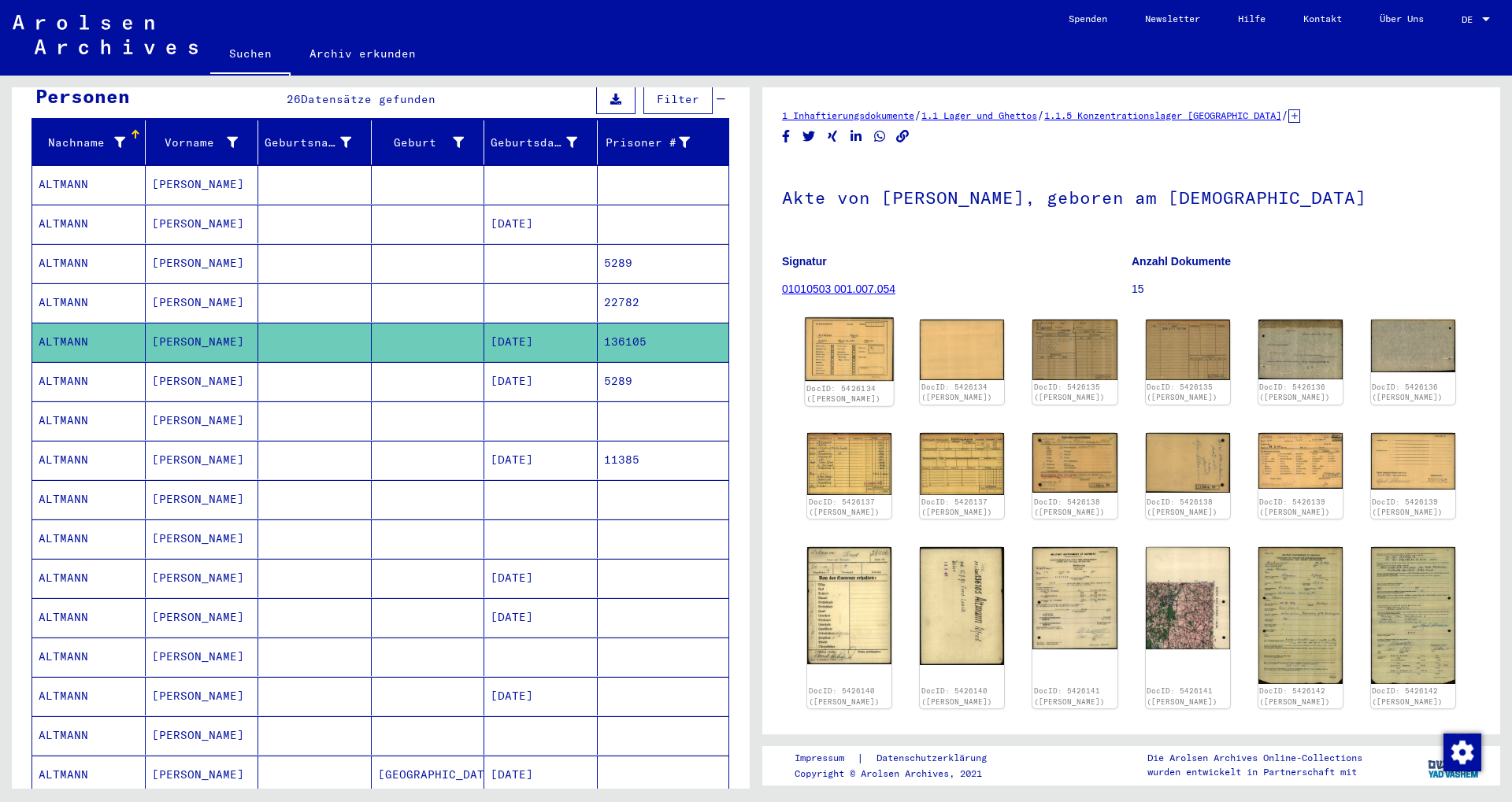
click at [863, 360] on img at bounding box center [849, 349] width 89 height 63
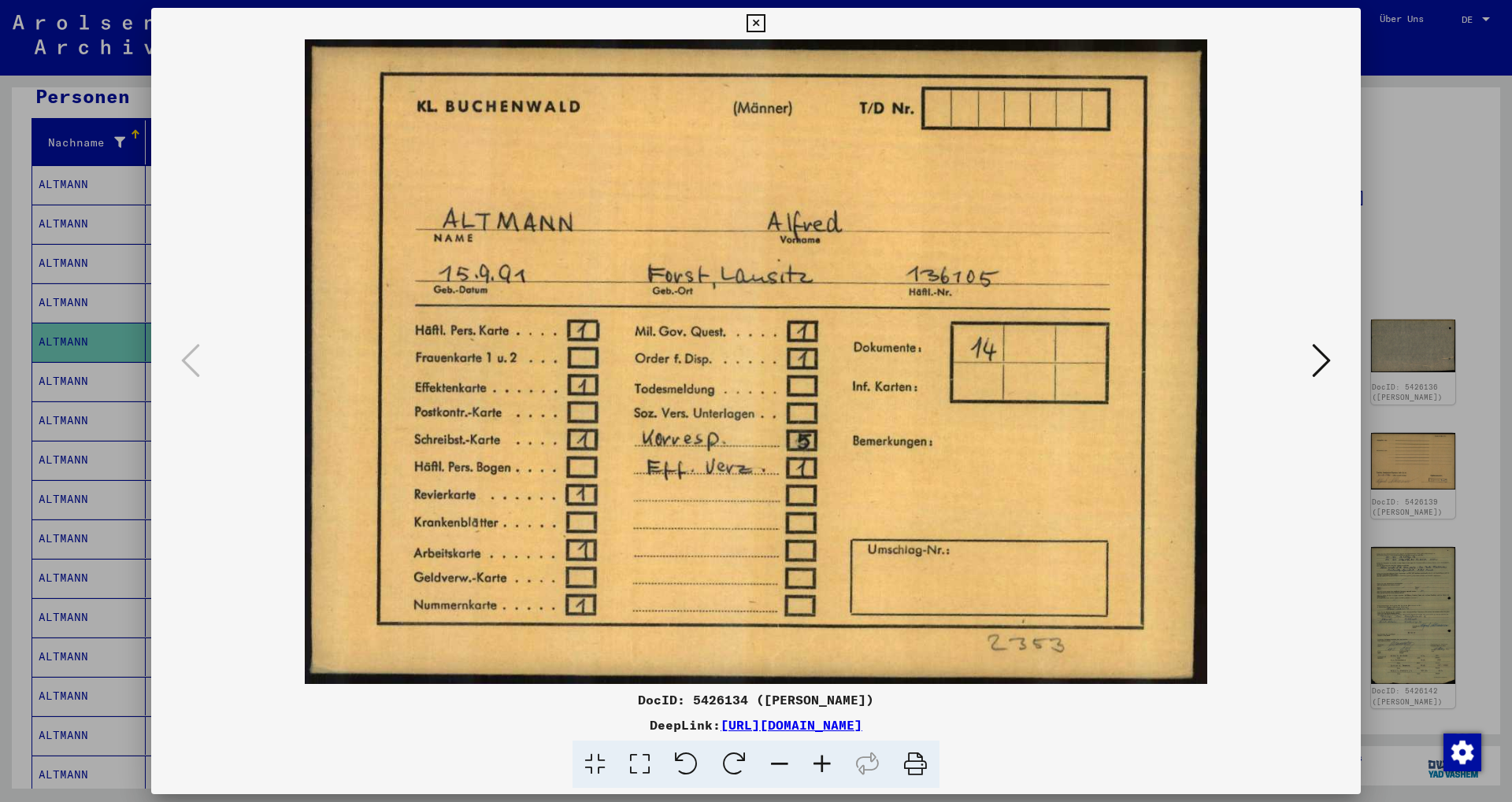
click at [765, 27] on icon at bounding box center [756, 23] width 18 height 19
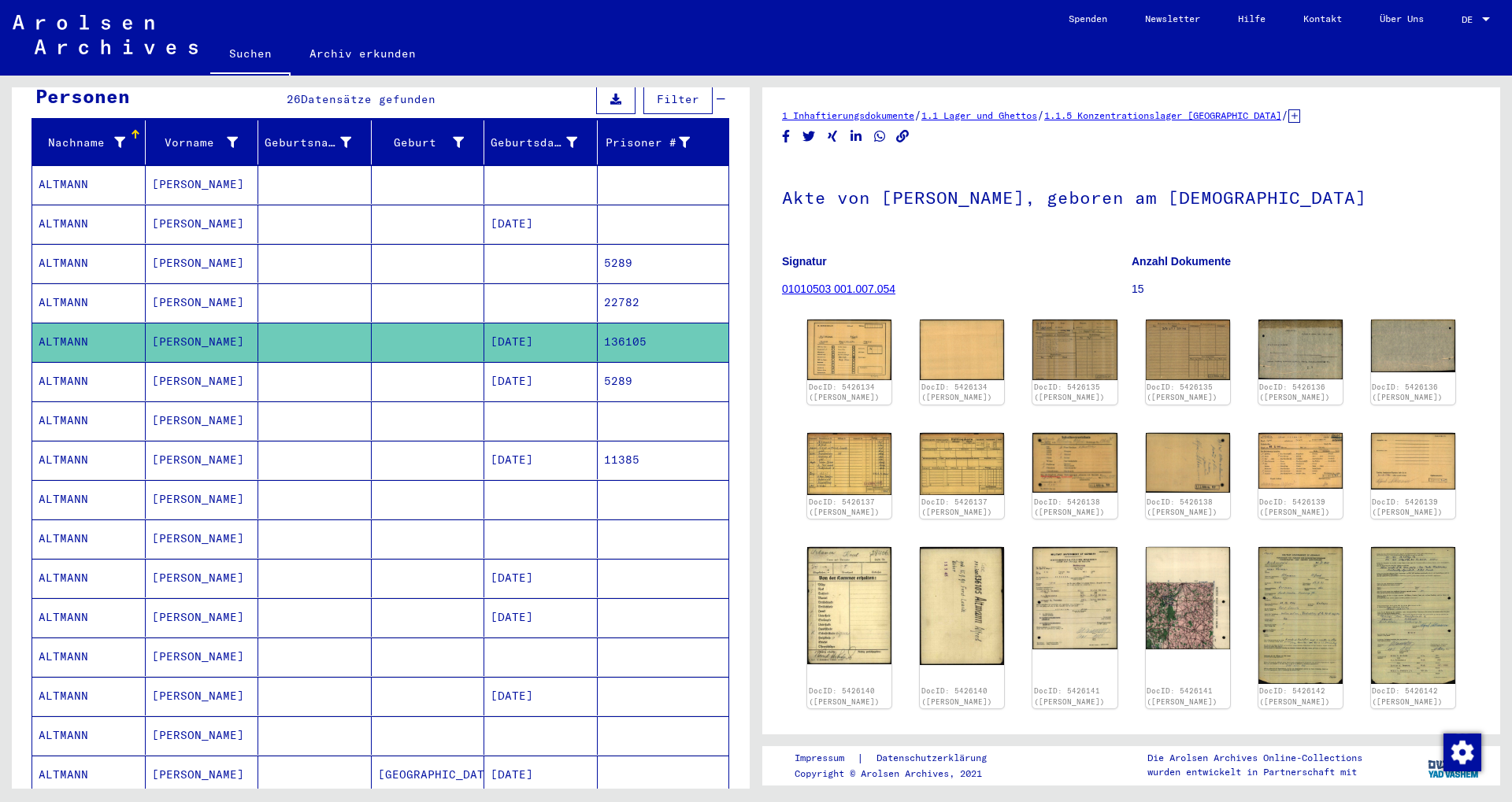
click at [616, 362] on mat-cell "5289" at bounding box center [663, 381] width 131 height 38
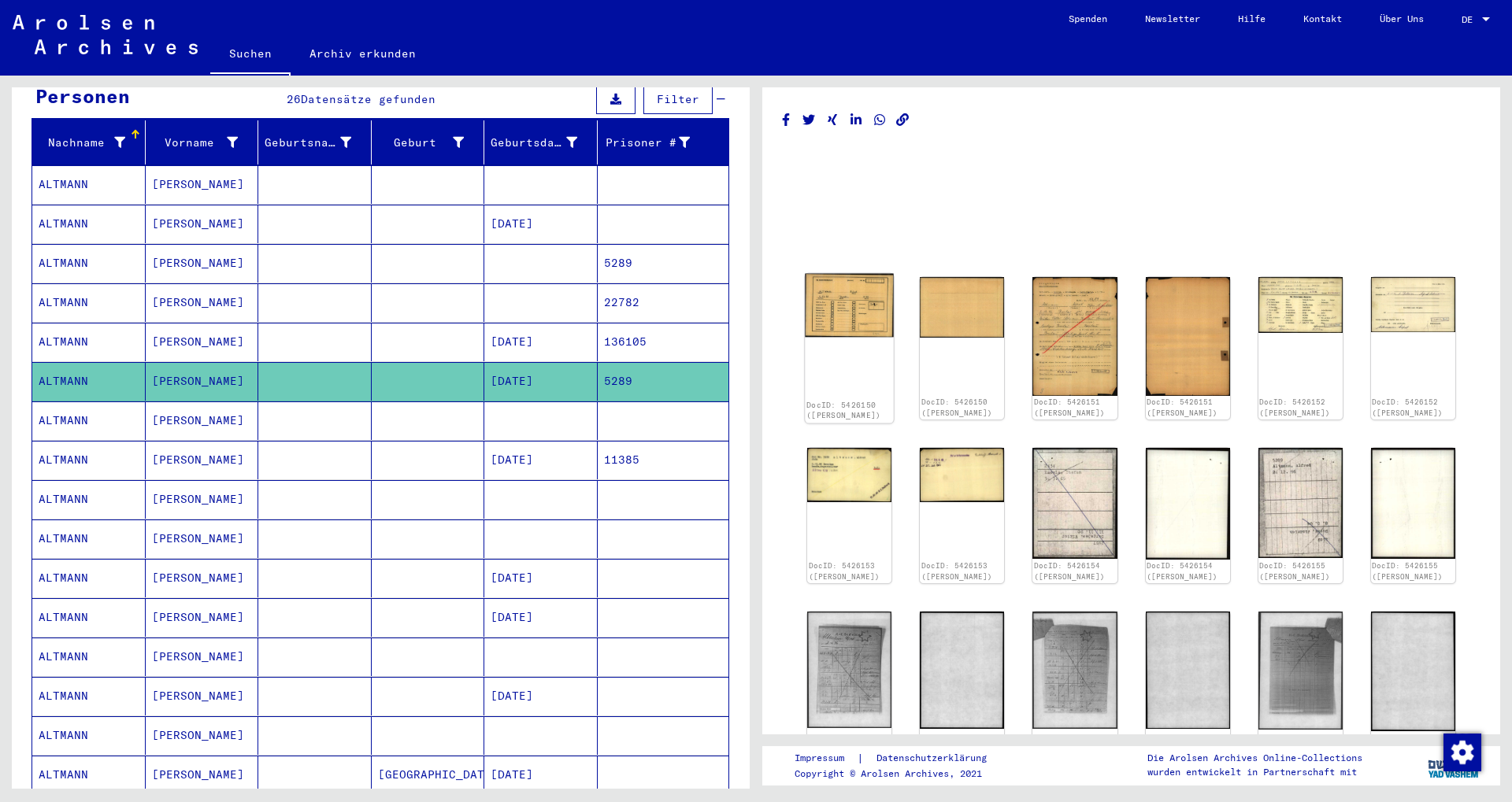
click at [886, 308] on img at bounding box center [849, 305] width 89 height 63
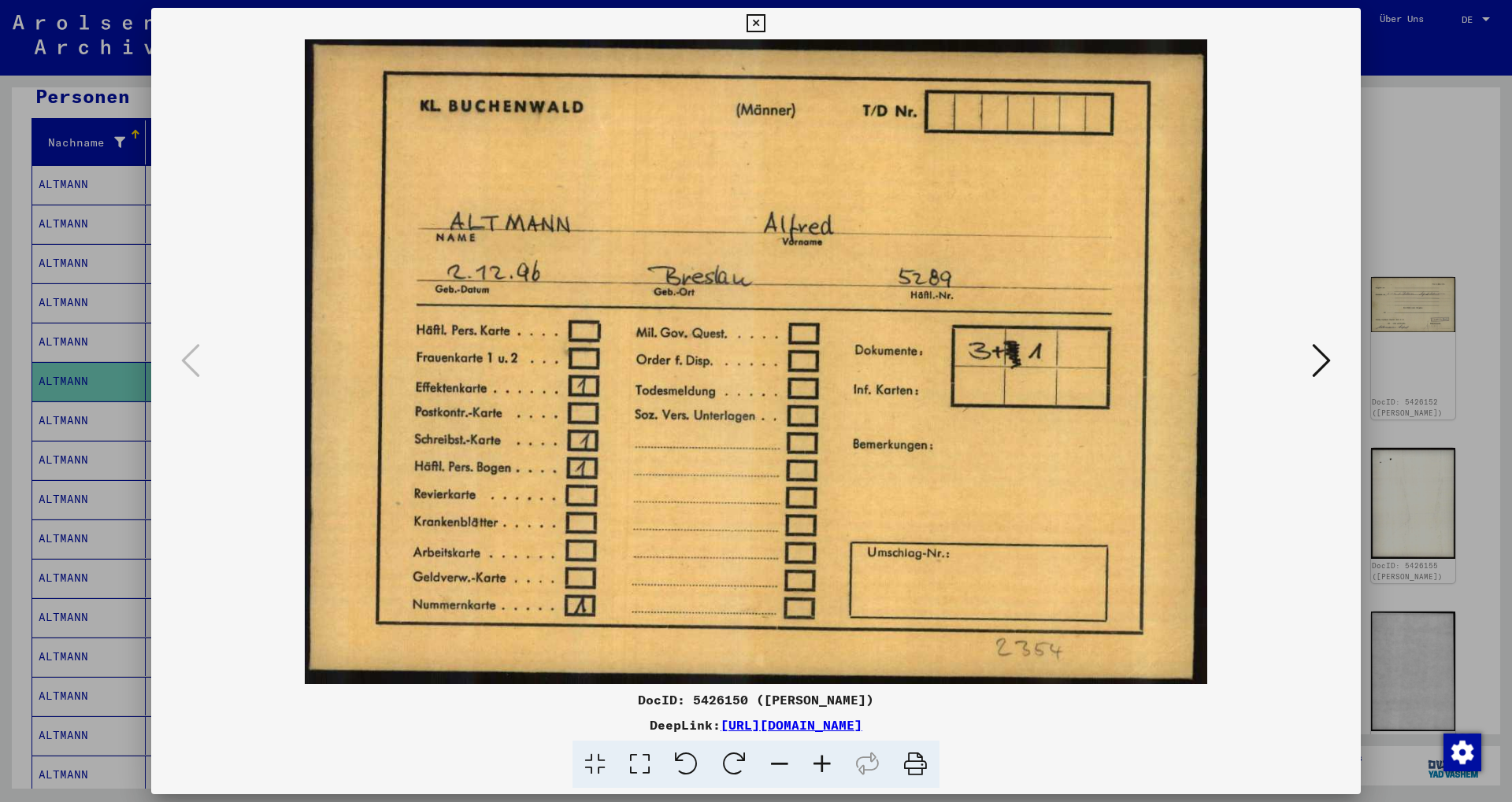
click at [765, 23] on icon at bounding box center [756, 23] width 18 height 19
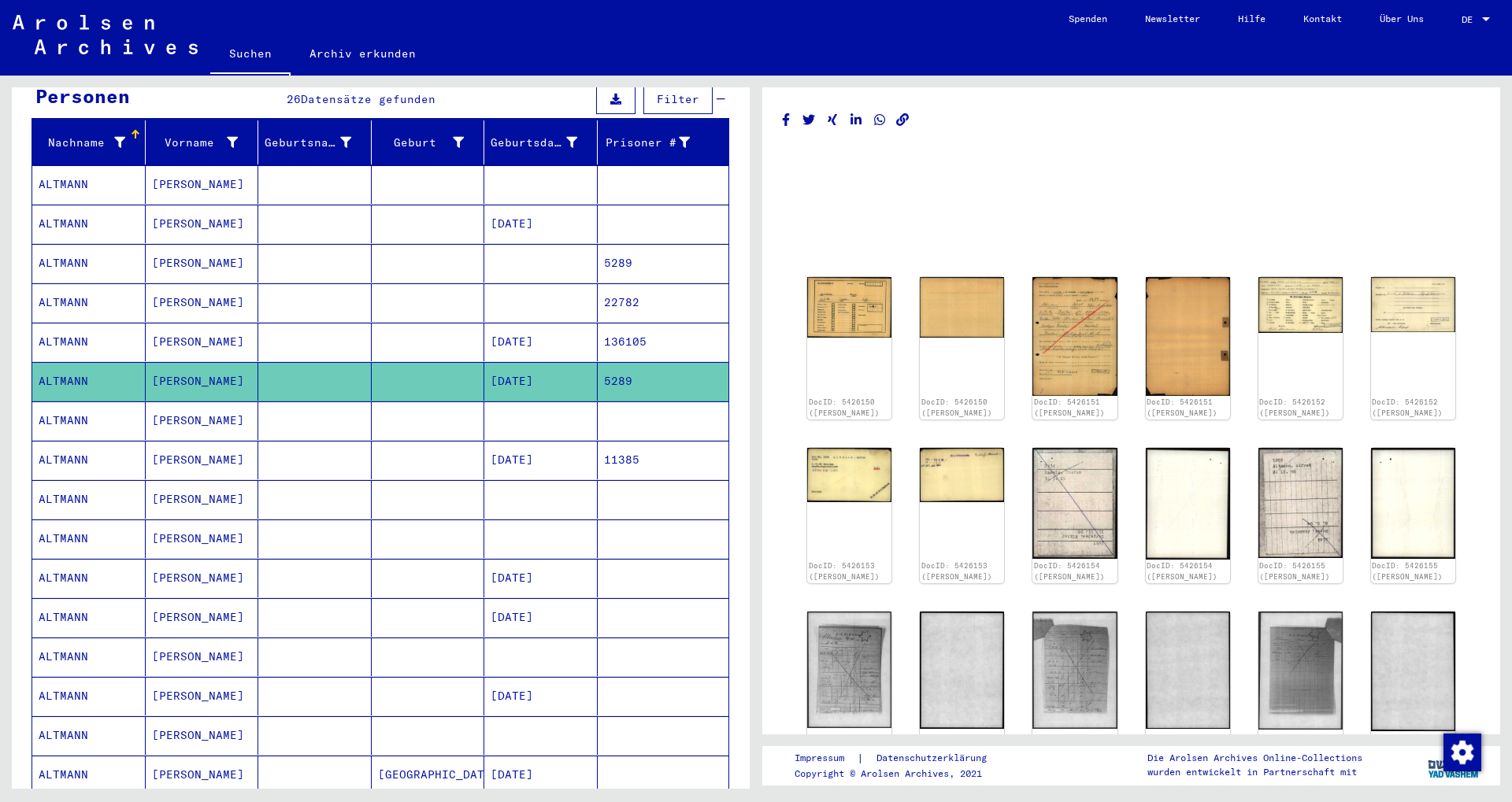
click at [670, 401] on mat-cell at bounding box center [663, 421] width 131 height 38
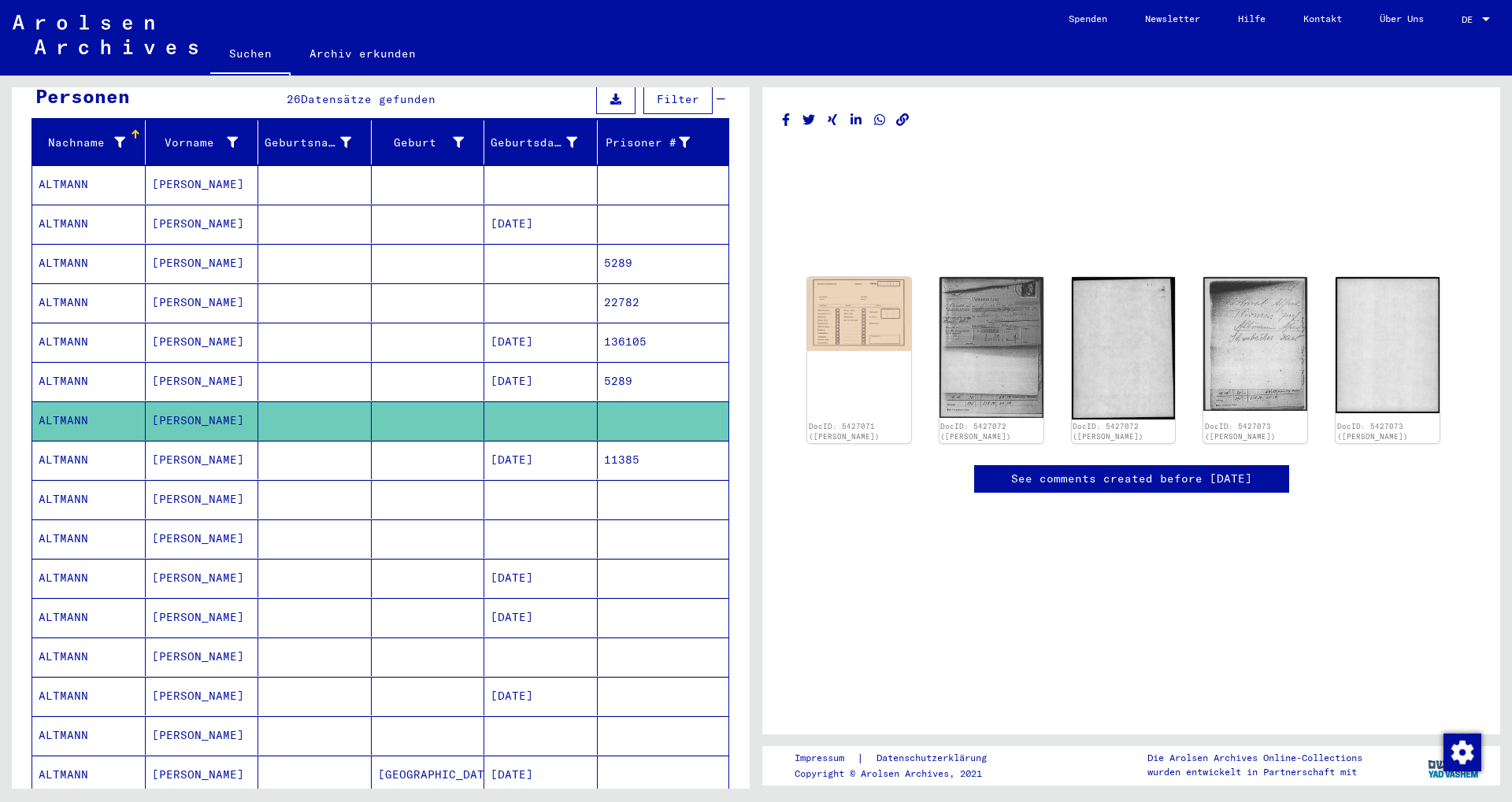
click at [645, 441] on mat-cell "11385" at bounding box center [663, 460] width 131 height 38
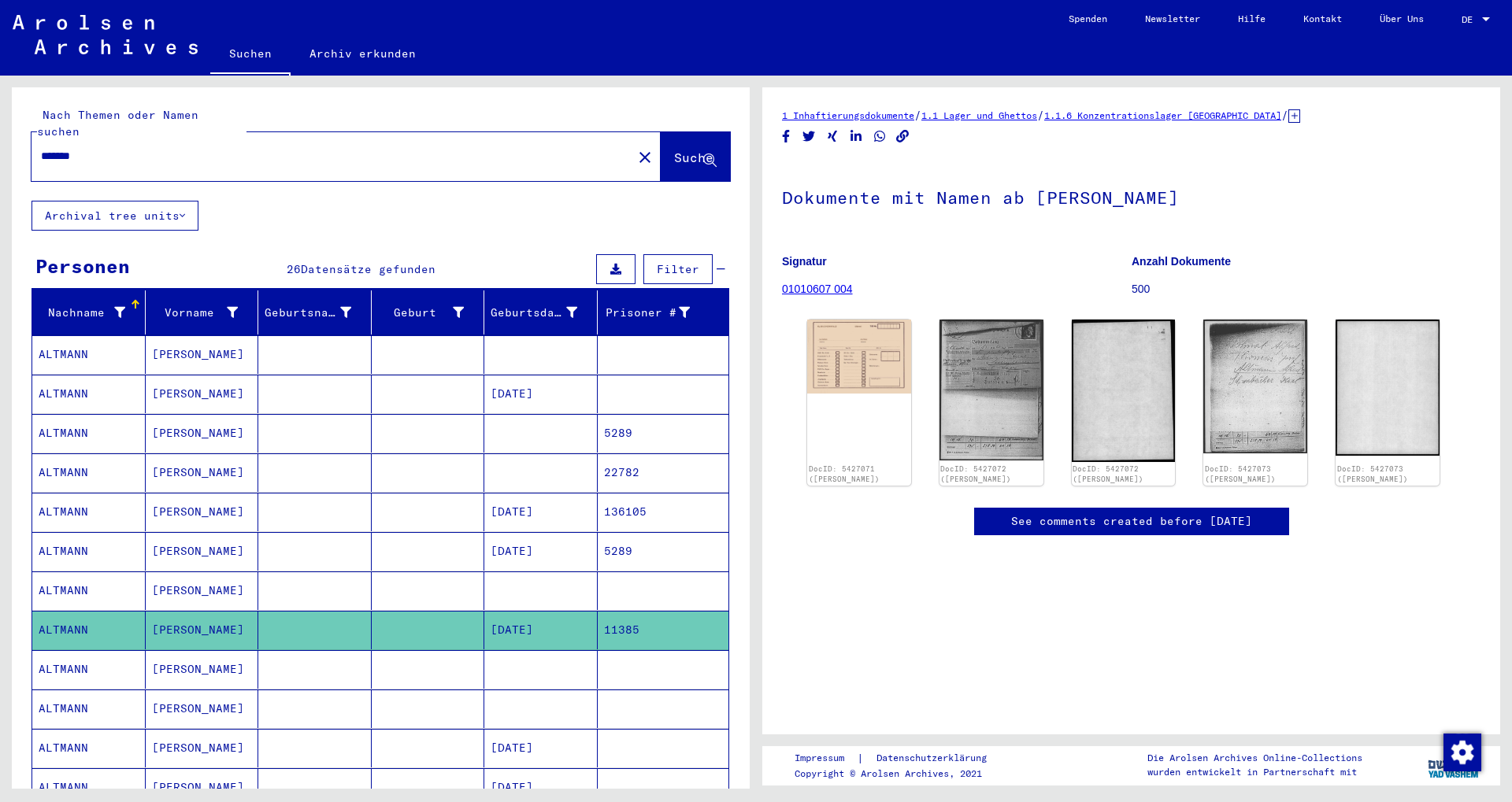
drag, startPoint x: 135, startPoint y: 148, endPoint x: 79, endPoint y: 127, distance: 59.8
click at [79, 139] on div "*******" at bounding box center [327, 156] width 592 height 35
drag, startPoint x: 91, startPoint y: 144, endPoint x: 0, endPoint y: 142, distance: 91.0
click at [41, 148] on input "*******" at bounding box center [332, 156] width 582 height 17
type input "********"
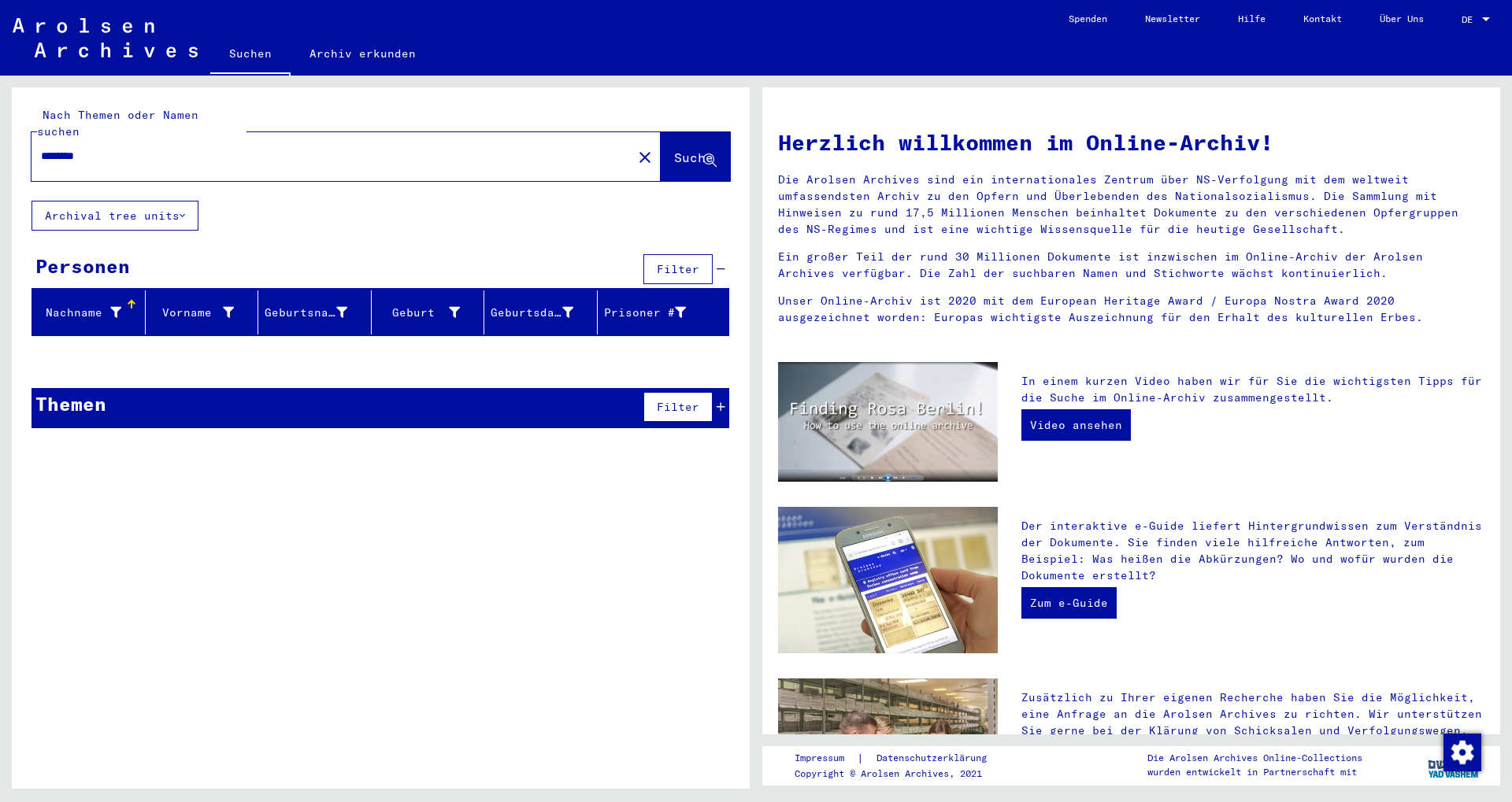
click at [689, 151] on span "Suche" at bounding box center [695, 159] width 43 height 17
